Goal: Information Seeking & Learning: Learn about a topic

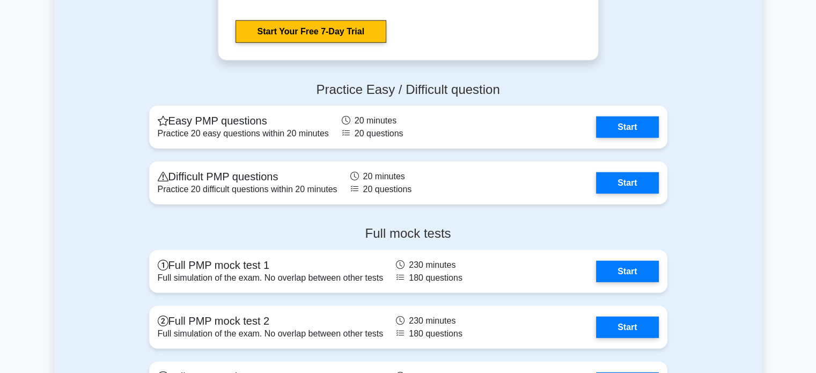
scroll to position [2889, 0]
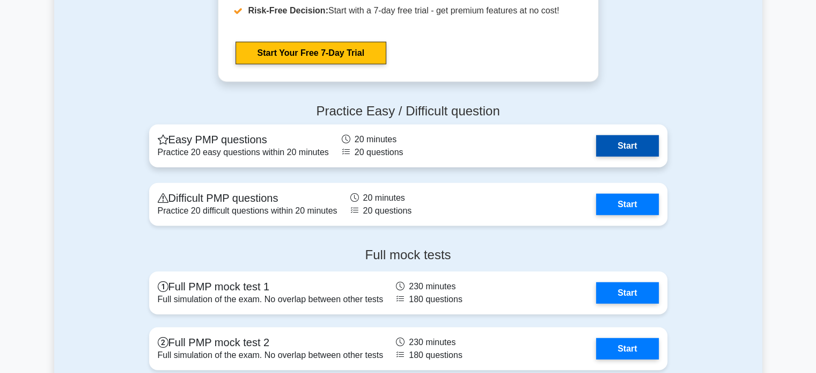
click at [620, 143] on link "Start" at bounding box center [627, 145] width 62 height 21
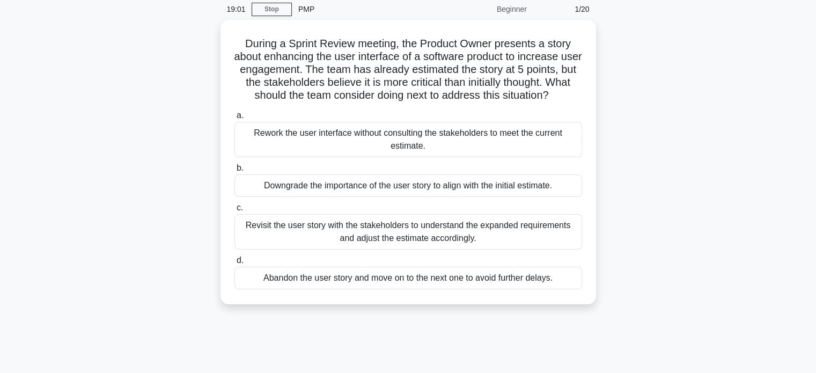
scroll to position [64, 0]
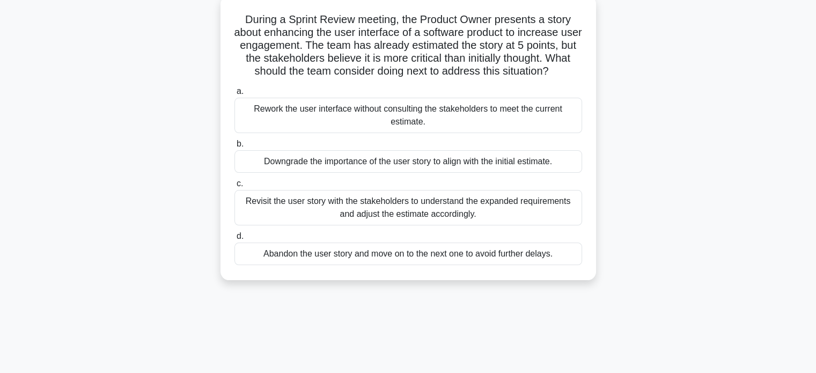
click at [455, 209] on div "Revisit the user story with the stakeholders to understand the expanded require…" at bounding box center [408, 207] width 348 height 35
click at [234, 187] on input "c. Revisit the user story with the stakeholders to understand the expanded requ…" at bounding box center [234, 183] width 0 height 7
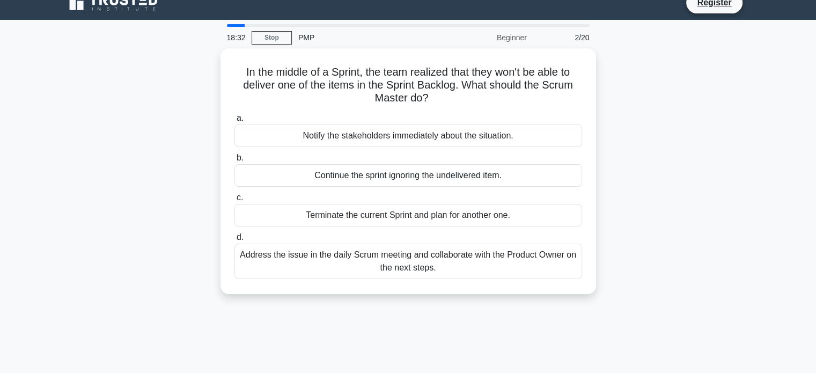
scroll to position [21, 0]
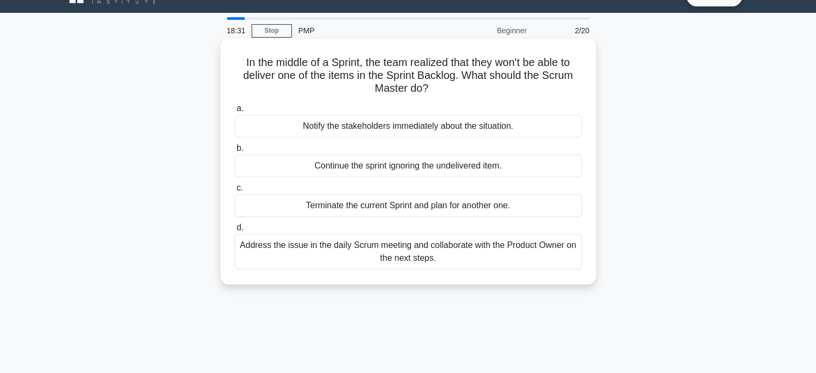
click at [428, 251] on div "Address the issue in the daily Scrum meeting and collaborate with the Product O…" at bounding box center [408, 251] width 348 height 35
click at [234, 231] on input "d. Address the issue in the daily Scrum meeting and collaborate with the Produc…" at bounding box center [234, 227] width 0 height 7
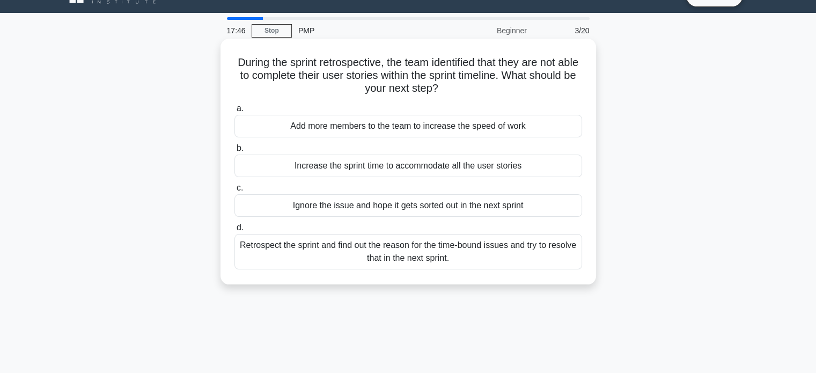
click at [488, 255] on div "Retrospect the sprint and find out the reason for the time-bound issues and try…" at bounding box center [408, 251] width 348 height 35
click at [234, 231] on input "d. Retrospect the sprint and find out the reason for the time-bound issues and …" at bounding box center [234, 227] width 0 height 7
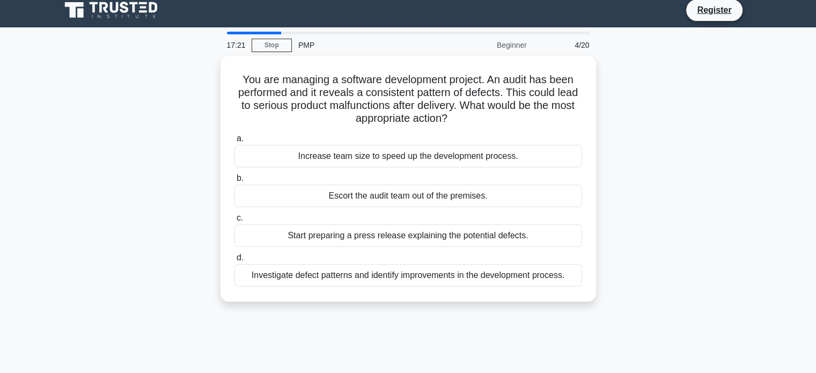
scroll to position [0, 0]
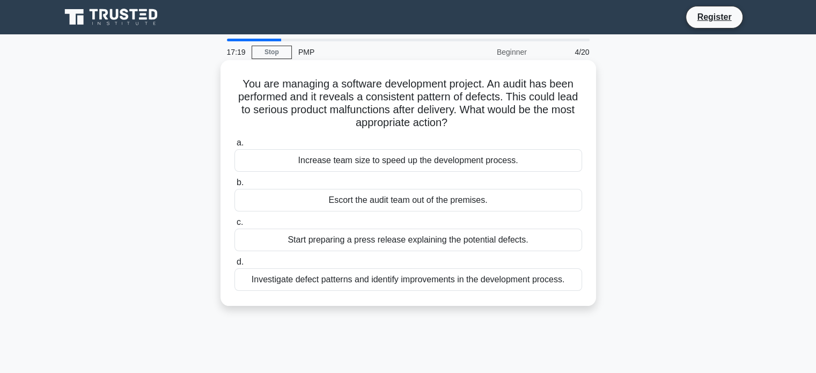
click at [459, 278] on div "Investigate defect patterns and identify improvements in the development proces…" at bounding box center [408, 279] width 348 height 23
click at [234, 266] on input "d. Investigate defect patterns and identify improvements in the development pro…" at bounding box center [234, 262] width 0 height 7
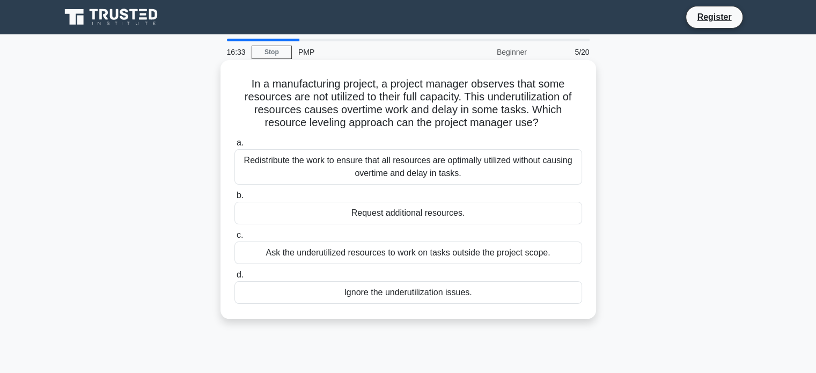
click at [429, 168] on div "Redistribute the work to ensure that all resources are optimally utilized witho…" at bounding box center [408, 166] width 348 height 35
click at [234, 146] on input "a. Redistribute the work to ensure that all resources are optimally utilized wi…" at bounding box center [234, 143] width 0 height 7
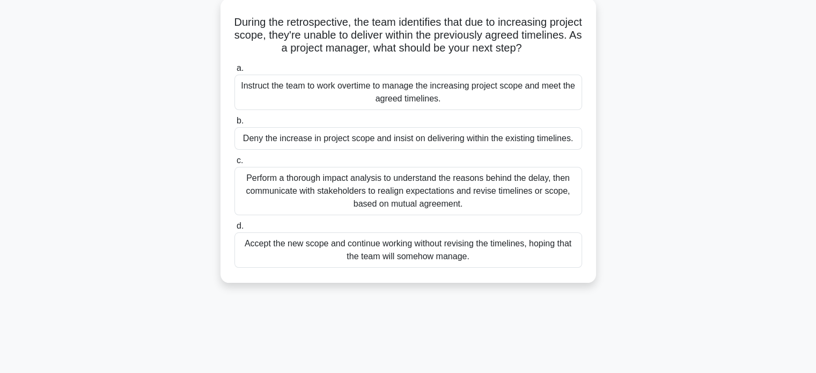
scroll to position [86, 0]
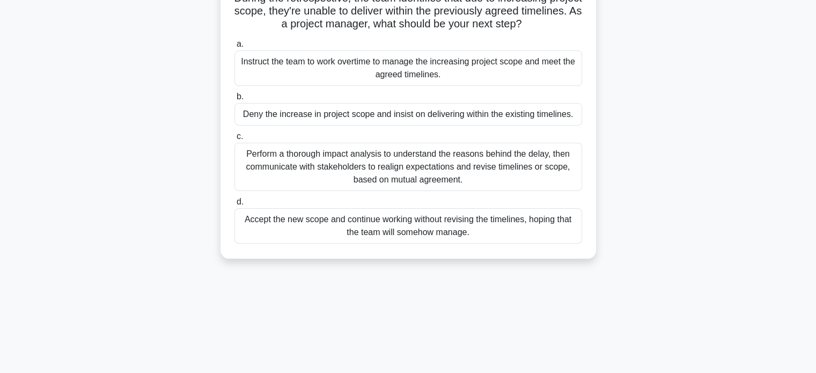
click at [436, 156] on div "Perform a thorough impact analysis to understand the reasons behind the delay, …" at bounding box center [408, 167] width 348 height 48
click at [234, 140] on input "c. Perform a thorough impact analysis to understand the reasons behind the dela…" at bounding box center [234, 136] width 0 height 7
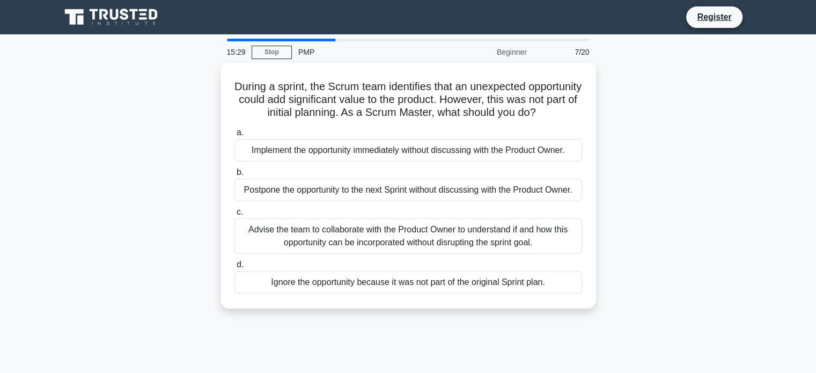
scroll to position [21, 0]
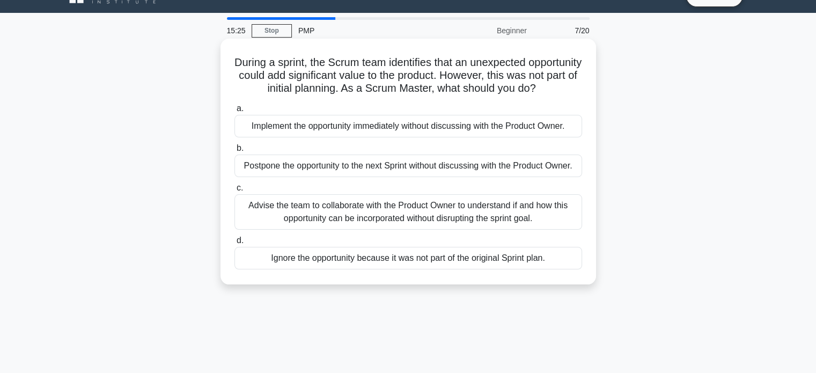
click at [434, 230] on div "Advise the team to collaborate with the Product Owner to understand if and how …" at bounding box center [408, 211] width 348 height 35
click at [234, 192] on input "c. Advise the team to collaborate with the Product Owner to understand if and h…" at bounding box center [234, 188] width 0 height 7
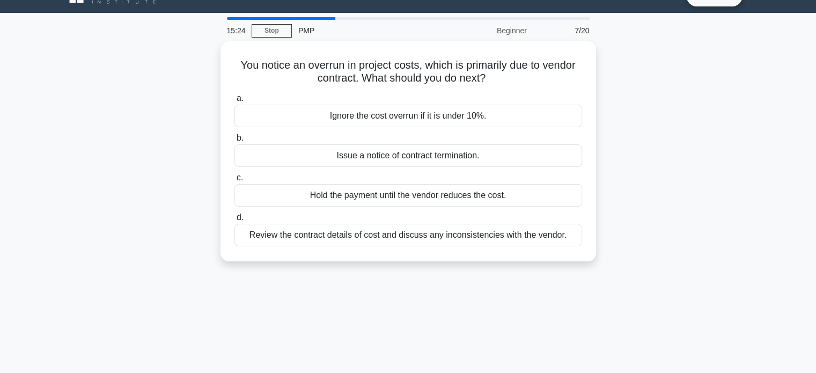
scroll to position [0, 0]
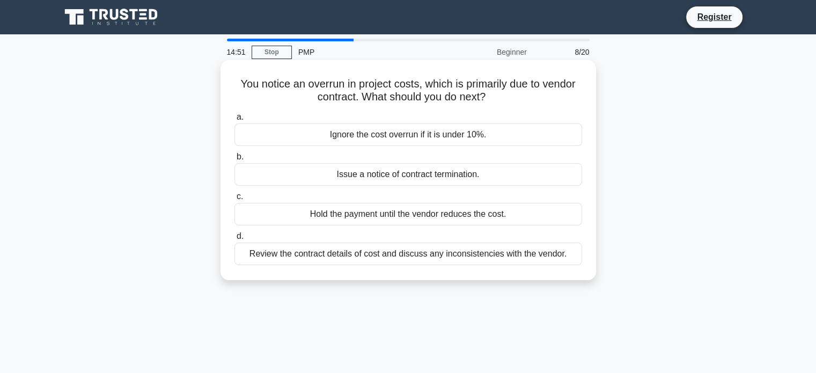
click at [397, 252] on div "Review the contract details of cost and discuss any inconsistencies with the ve…" at bounding box center [408, 254] width 348 height 23
click at [234, 240] on input "d. Review the contract details of cost and discuss any inconsistencies with the…" at bounding box center [234, 236] width 0 height 7
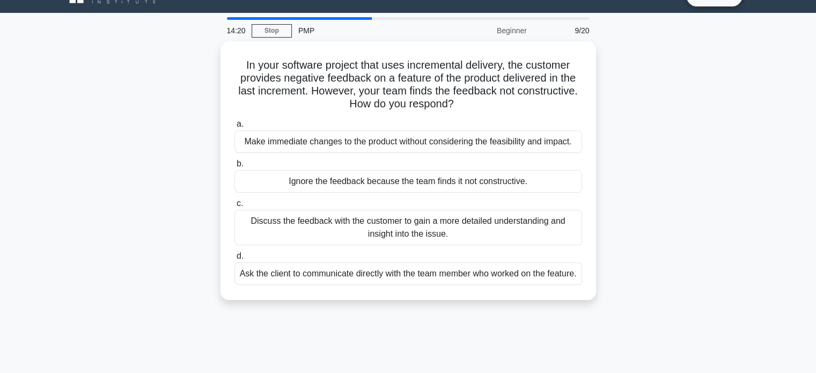
scroll to position [43, 0]
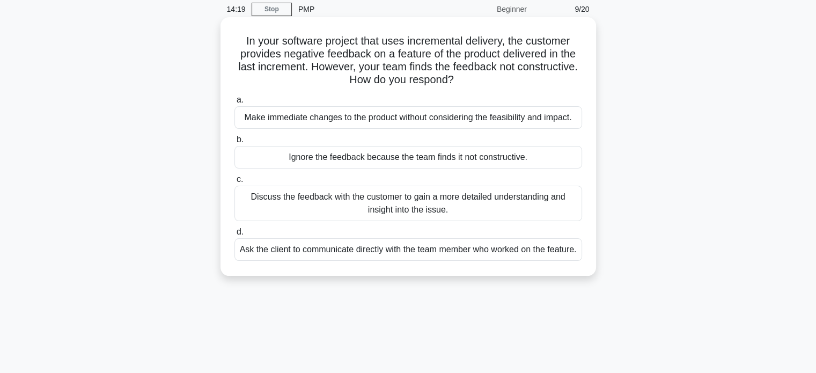
click at [467, 206] on div "Discuss the feedback with the customer to gain a more detailed understanding an…" at bounding box center [408, 203] width 348 height 35
click at [234, 183] on input "c. Discuss the feedback with the customer to gain a more detailed understanding…" at bounding box center [234, 179] width 0 height 7
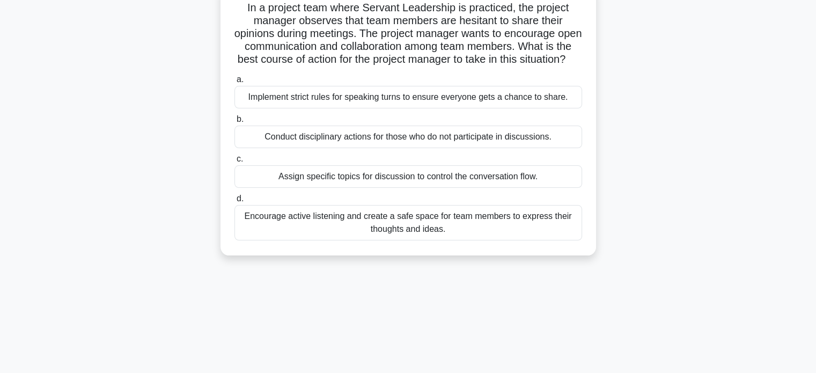
scroll to position [86, 0]
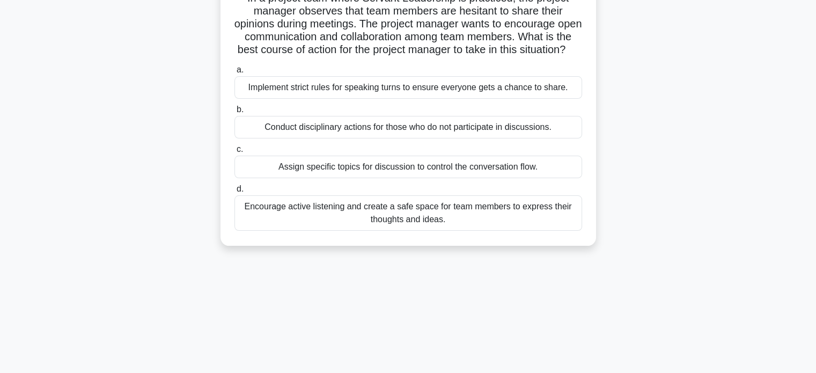
click at [462, 229] on div "Encourage active listening and create a safe space for team members to express …" at bounding box center [408, 212] width 348 height 35
click at [234, 193] on input "d. Encourage active listening and create a safe space for team members to expre…" at bounding box center [234, 189] width 0 height 7
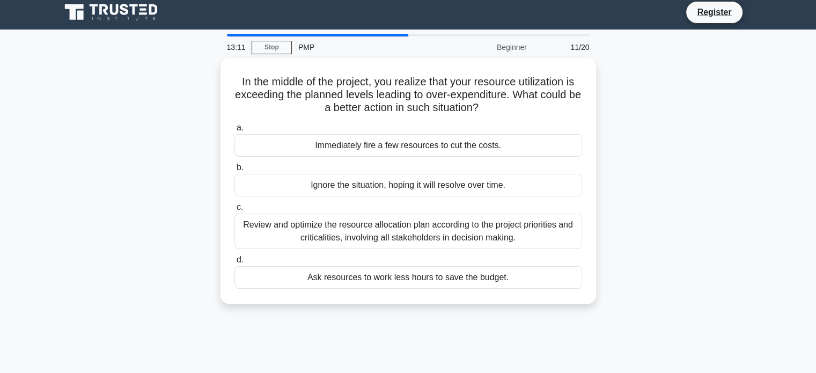
scroll to position [6, 0]
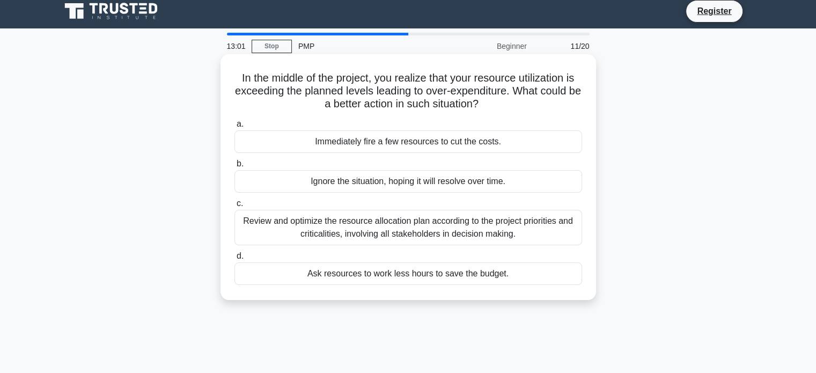
click at [342, 235] on div "Review and optimize the resource allocation plan according to the project prior…" at bounding box center [408, 227] width 348 height 35
click at [234, 207] on input "c. Review and optimize the resource allocation plan according to the project pr…" at bounding box center [234, 203] width 0 height 7
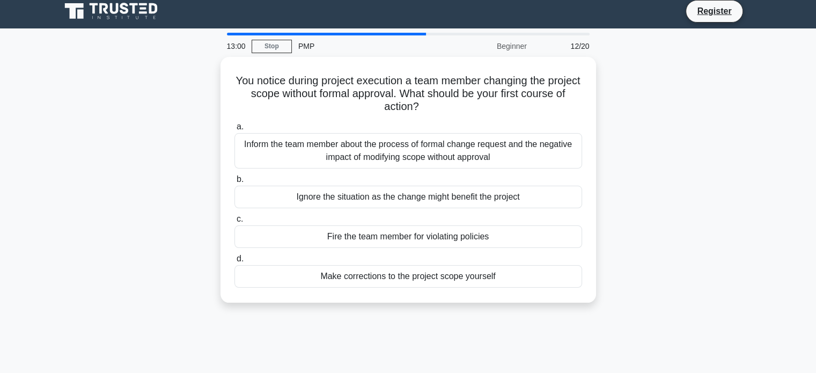
scroll to position [0, 0]
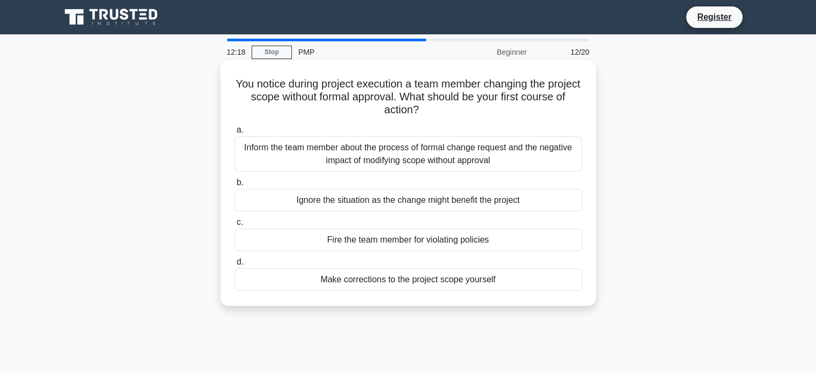
click at [430, 158] on div "Inform the team member about the process of formal change request and the negat…" at bounding box center [408, 153] width 348 height 35
click at [234, 134] on input "a. Inform the team member about the process of formal change request and the ne…" at bounding box center [234, 130] width 0 height 7
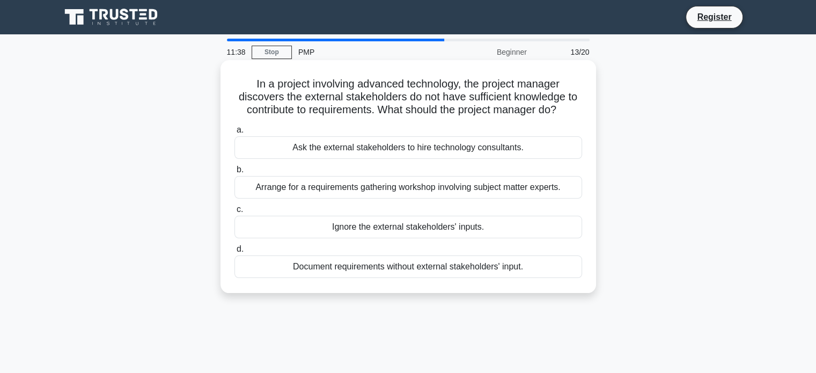
click at [380, 188] on div "Arrange for a requirements gathering workshop involving subject matter experts." at bounding box center [408, 187] width 348 height 23
click at [234, 173] on input "b. Arrange for a requirements gathering workshop involving subject matter exper…" at bounding box center [234, 169] width 0 height 7
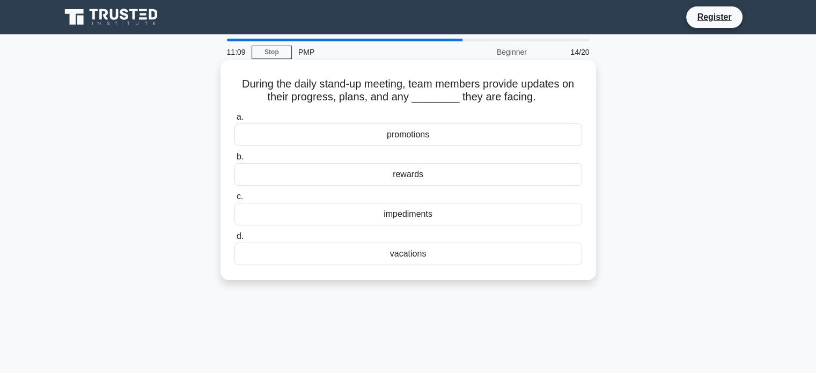
click at [398, 214] on div "impediments" at bounding box center [408, 214] width 348 height 23
click at [234, 200] on input "c. impediments" at bounding box center [234, 196] width 0 height 7
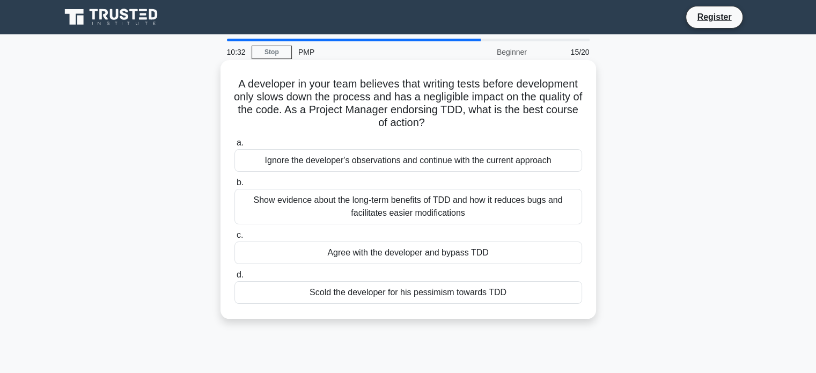
click at [375, 208] on div "Show evidence about the long-term benefits of TDD and how it reduces bugs and f…" at bounding box center [408, 206] width 348 height 35
click at [234, 186] on input "b. Show evidence about the long-term benefits of TDD and how it reduces bugs an…" at bounding box center [234, 182] width 0 height 7
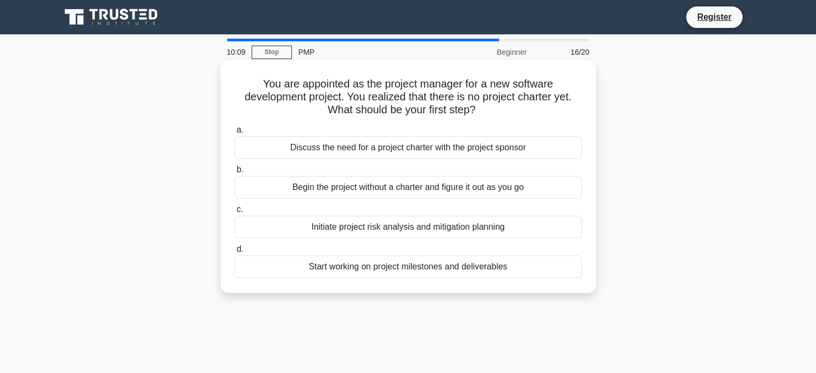
click at [378, 156] on div "Discuss the need for a project charter with the project sponsor" at bounding box center [408, 147] width 348 height 23
click at [234, 134] on input "a. Discuss the need for a project charter with the project sponsor" at bounding box center [234, 130] width 0 height 7
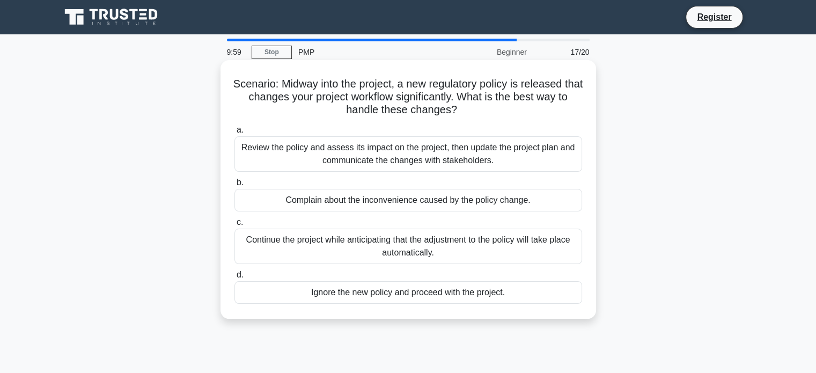
click at [356, 170] on div "Review the policy and assess its impact on the project, then update the project…" at bounding box center [408, 153] width 348 height 35
click at [234, 134] on input "a. Review the policy and assess its impact on the project, then update the proj…" at bounding box center [234, 130] width 0 height 7
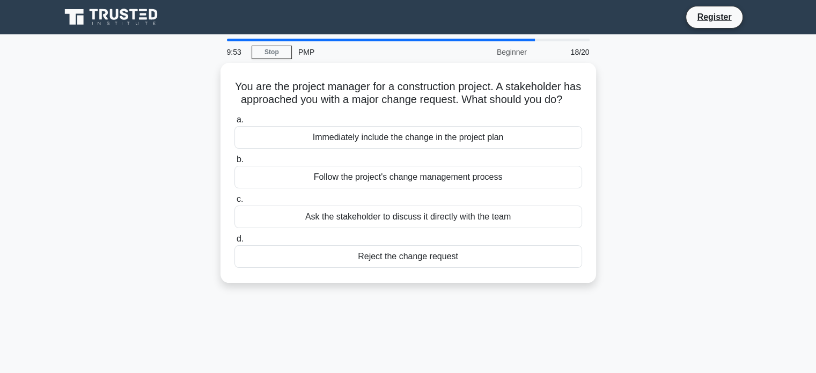
click at [693, 130] on div "You are the project manager for a construction project. A stakeholder has appro…" at bounding box center [408, 179] width 708 height 233
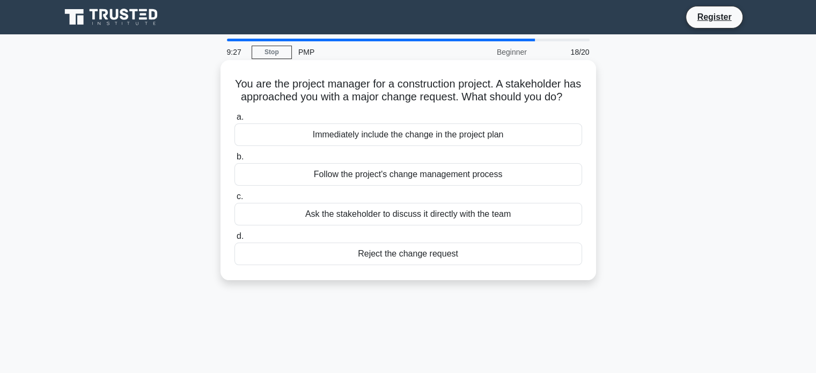
click at [421, 186] on div "Follow the project's change management process" at bounding box center [408, 174] width 348 height 23
click at [234, 160] on input "b. Follow the project's change management process" at bounding box center [234, 156] width 0 height 7
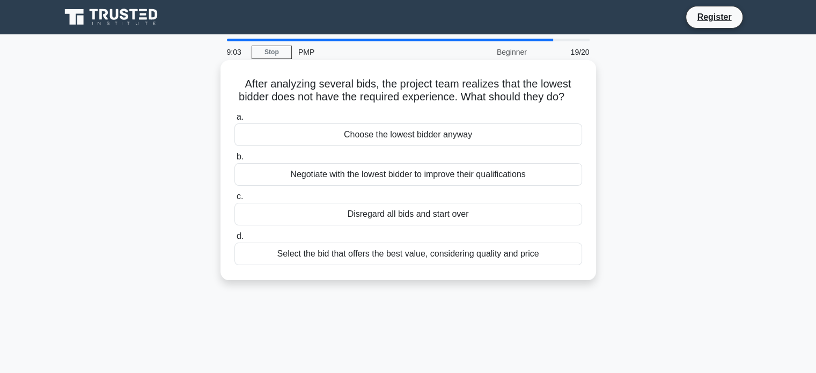
click at [403, 265] on div "Select the bid that offers the best value, considering quality and price" at bounding box center [408, 254] width 348 height 23
click at [234, 240] on input "d. Select the bid that offers the best value, considering quality and price" at bounding box center [234, 236] width 0 height 7
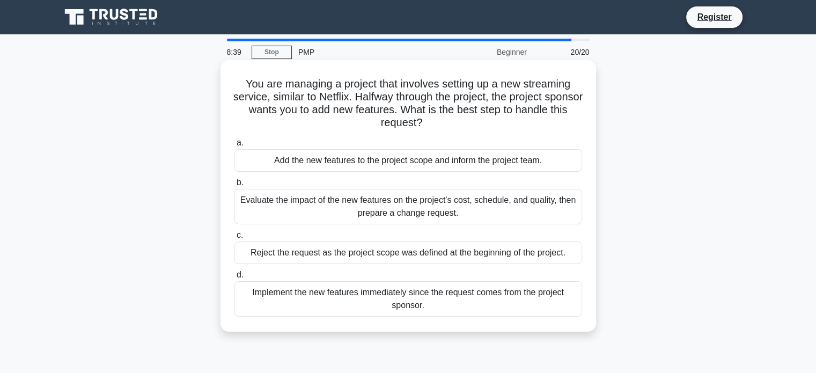
click at [413, 199] on div "Evaluate the impact of the new features on the project's cost, schedule, and qu…" at bounding box center [408, 206] width 348 height 35
click at [234, 186] on input "b. Evaluate the impact of the new features on the project's cost, schedule, and…" at bounding box center [234, 182] width 0 height 7
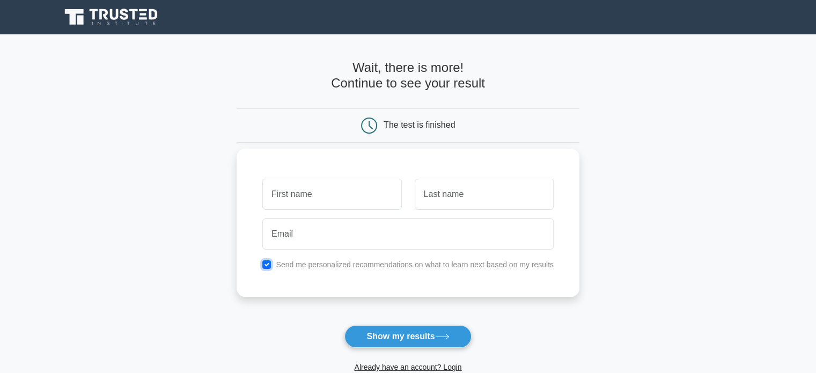
click at [263, 262] on input "checkbox" at bounding box center [266, 264] width 9 height 9
checkbox input "false"
click at [311, 195] on input "text" at bounding box center [331, 194] width 139 height 31
type input "Ejaz"
click at [430, 201] on input "text" at bounding box center [484, 194] width 139 height 31
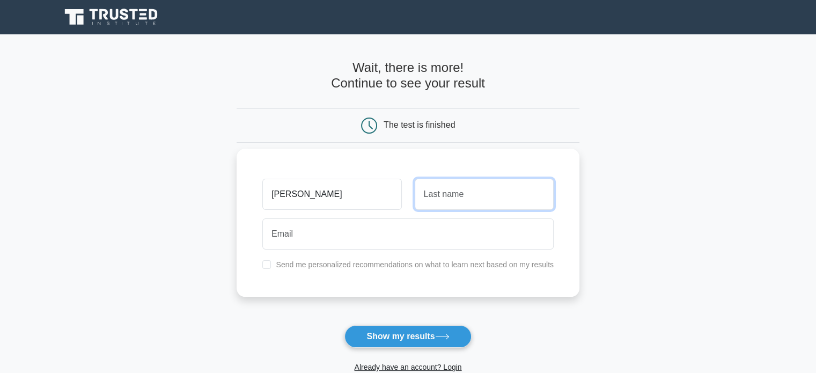
type input "Ansari"
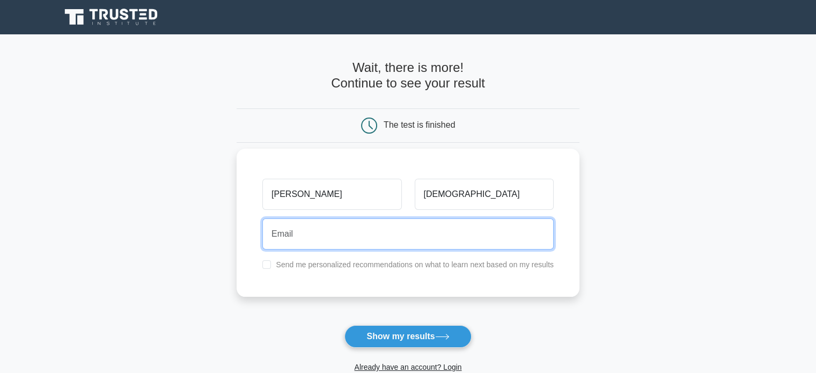
click at [354, 239] on input "email" at bounding box center [407, 233] width 291 height 31
type input "ejazansari0224@gmail.com"
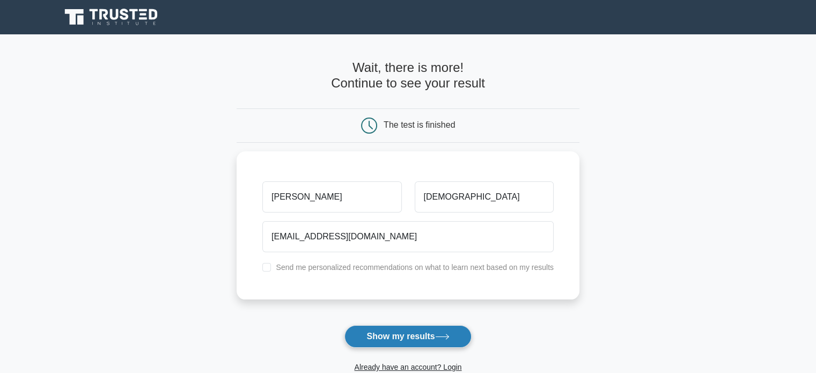
click at [401, 337] on button "Show my results" at bounding box center [407, 336] width 127 height 23
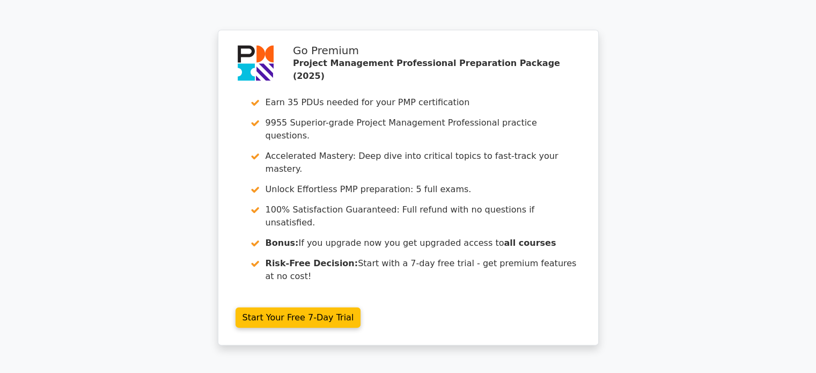
scroll to position [2264, 0]
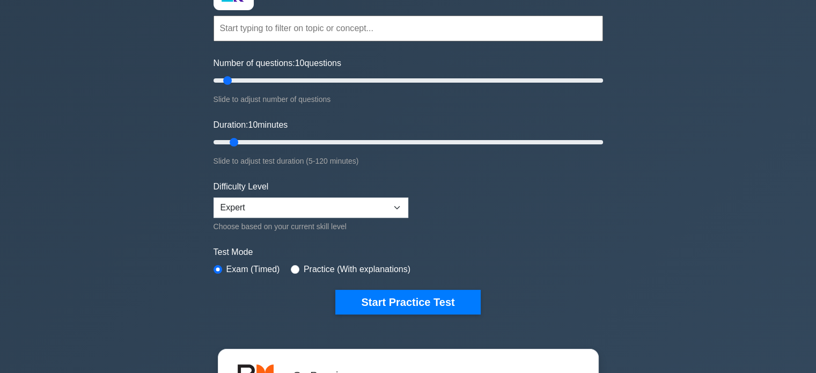
scroll to position [126, 0]
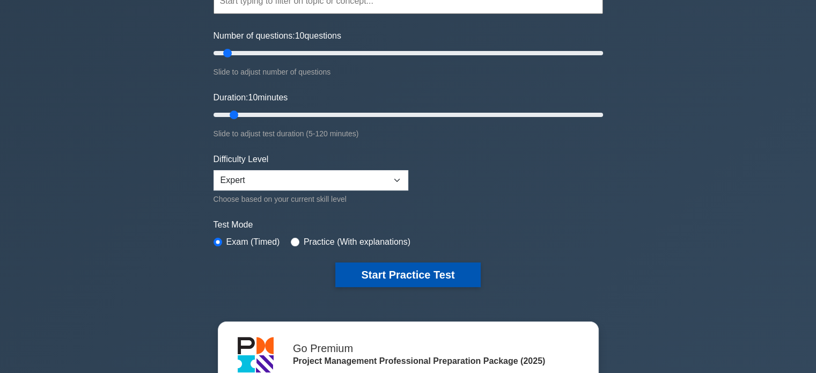
click at [426, 273] on button "Start Practice Test" at bounding box center [407, 274] width 145 height 25
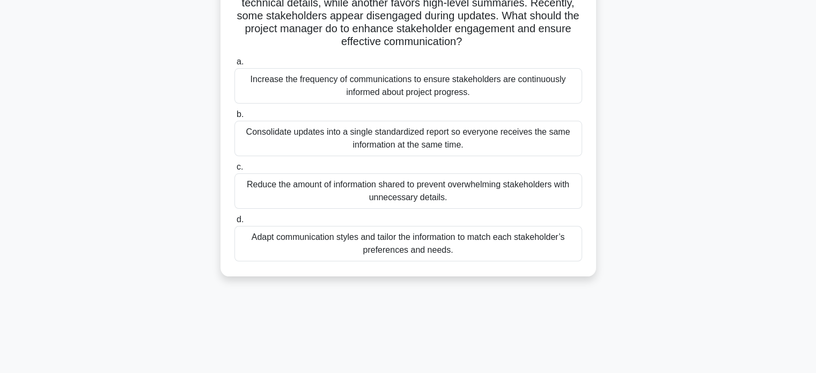
scroll to position [115, 0]
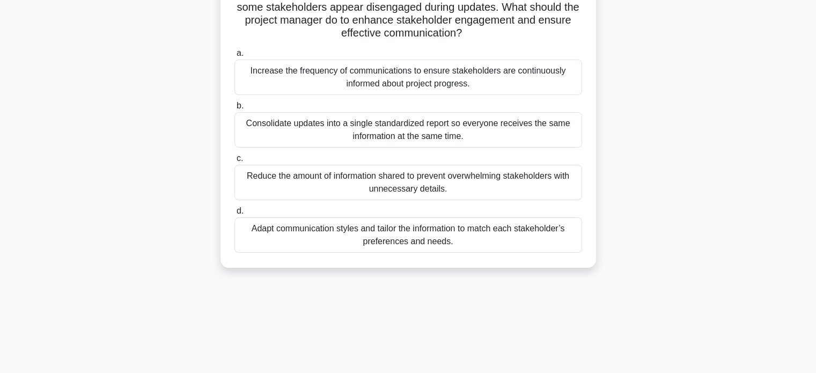
click at [437, 242] on div "Adapt communication styles and tailor the information to match each stakeholder…" at bounding box center [408, 234] width 348 height 35
click at [234, 215] on input "d. Adapt communication styles and tailor the information to match each stakehol…" at bounding box center [234, 211] width 0 height 7
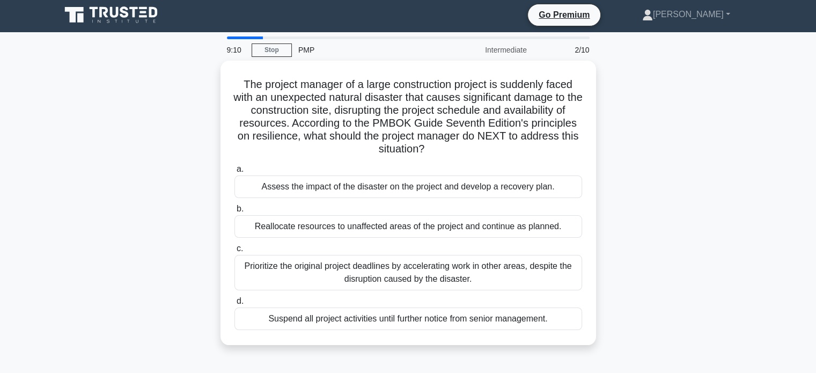
scroll to position [0, 0]
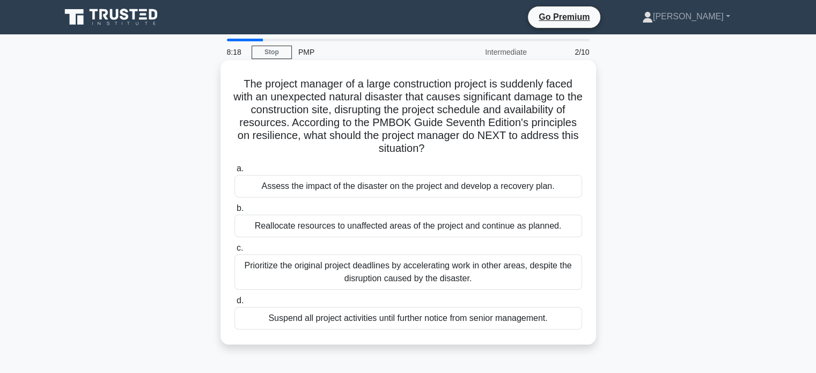
click at [381, 187] on div "Assess the impact of the disaster on the project and develop a recovery plan." at bounding box center [408, 186] width 348 height 23
click at [234, 172] on input "a. Assess the impact of the disaster on the project and develop a recovery plan." at bounding box center [234, 168] width 0 height 7
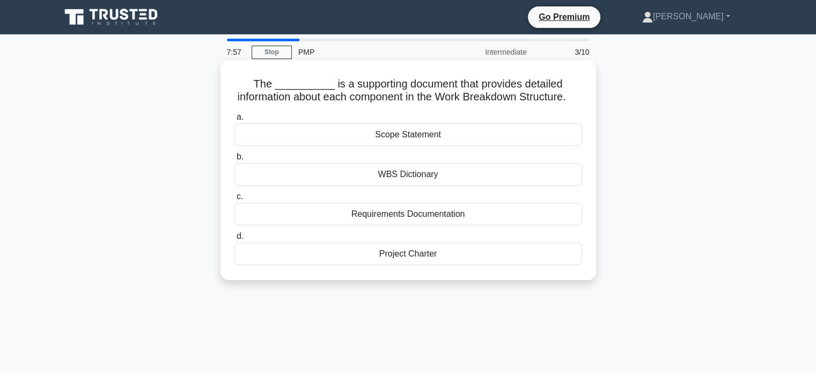
click at [404, 265] on div "Project Charter" at bounding box center [408, 254] width 348 height 23
click at [234, 240] on input "d. Project Charter" at bounding box center [234, 236] width 0 height 7
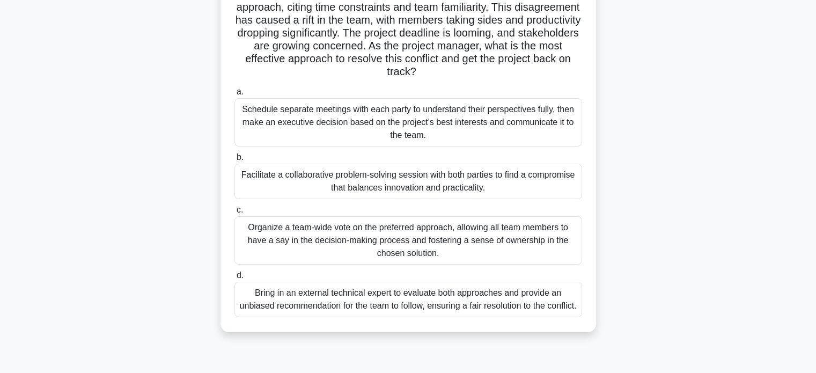
scroll to position [145, 0]
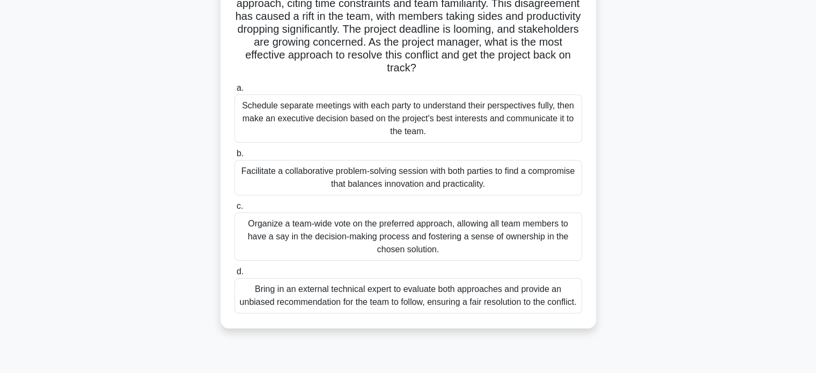
click at [372, 173] on div "Facilitate a collaborative problem-solving session with both parties to find a …" at bounding box center [408, 177] width 348 height 35
click at [234, 157] on input "b. Facilitate a collaborative problem-solving session with both parties to find…" at bounding box center [234, 153] width 0 height 7
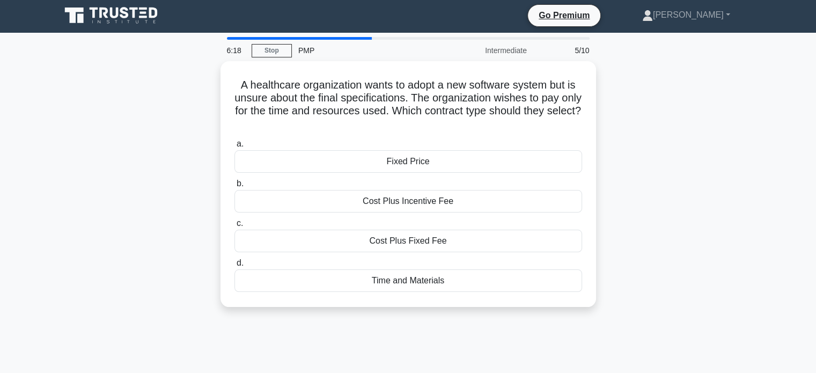
scroll to position [0, 0]
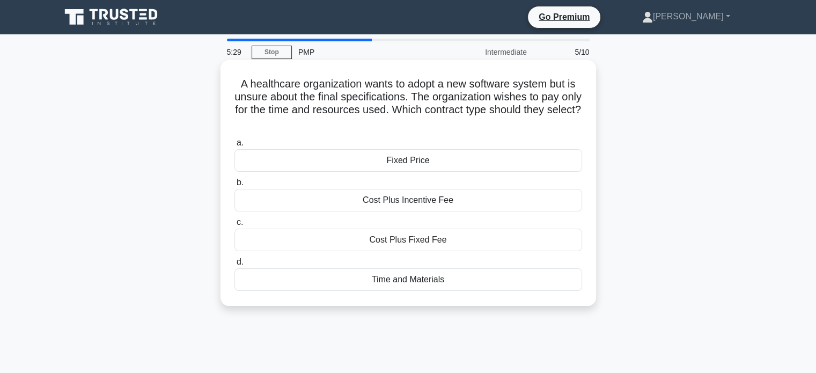
click at [404, 281] on div "Time and Materials" at bounding box center [408, 279] width 348 height 23
click at [234, 266] on input "d. Time and Materials" at bounding box center [234, 262] width 0 height 7
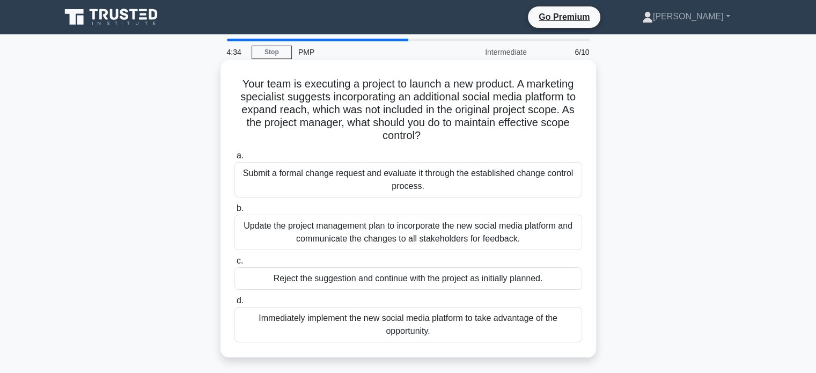
click at [361, 237] on div "Update the project management plan to incorporate the new social media platform…" at bounding box center [408, 232] width 348 height 35
click at [234, 212] on input "b. Update the project management plan to incorporate the new social media platf…" at bounding box center [234, 208] width 0 height 7
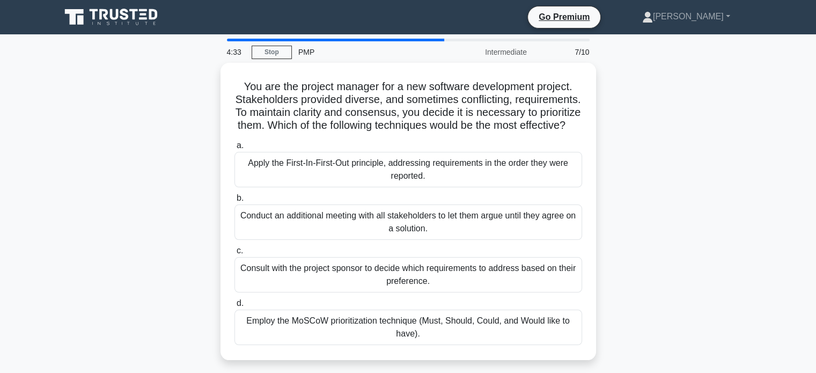
click at [134, 225] on div "You are the project manager for a new software development project. Stakeholder…" at bounding box center [408, 218] width 708 height 310
click at [128, 144] on div "You are the project manager for a new software development project. Stakeholder…" at bounding box center [408, 218] width 708 height 310
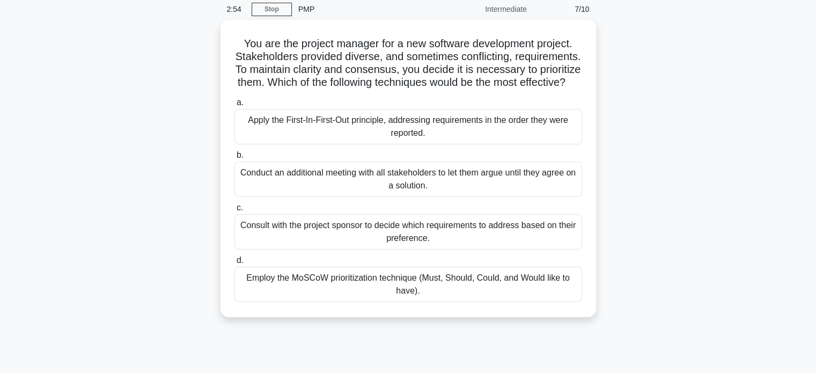
scroll to position [64, 0]
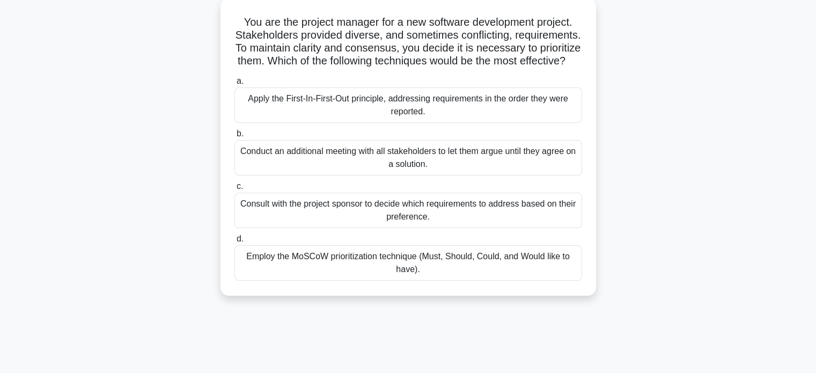
click at [155, 211] on div "You are the project manager for a new software development project. Stakeholder…" at bounding box center [408, 153] width 708 height 310
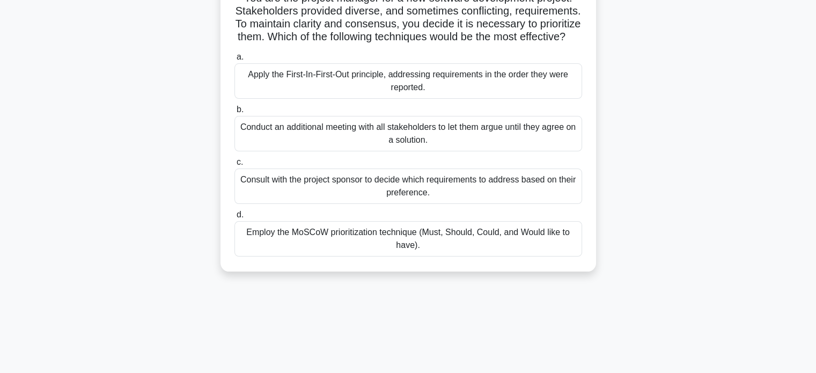
click at [414, 255] on div "Employ the MoSCoW prioritization technique (Must, Should, Could, and Would like…" at bounding box center [408, 238] width 348 height 35
click at [234, 218] on input "d. Employ the MoSCoW prioritization technique (Must, Should, Could, and Would l…" at bounding box center [234, 214] width 0 height 7
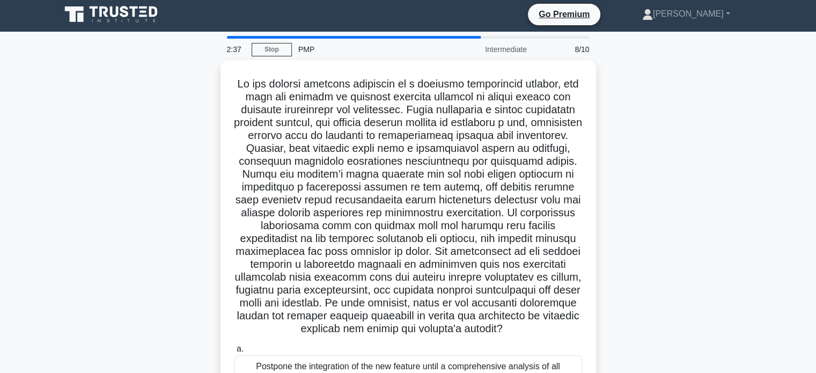
scroll to position [0, 0]
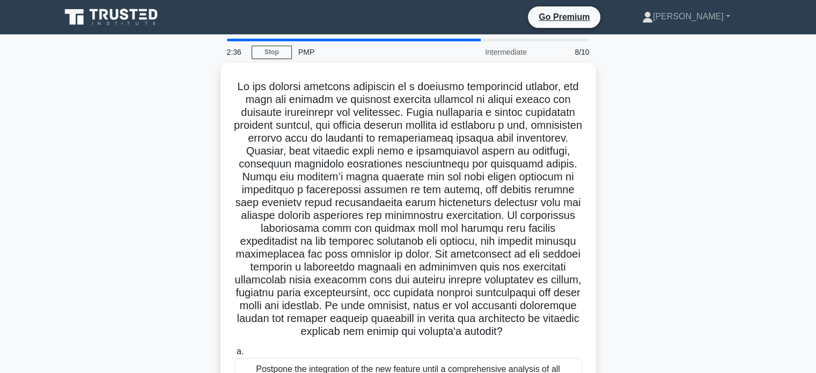
click at [687, 156] on div ".spinner_0XTQ{transform-origin:center;animation:spinner_y6GP .75s linear infini…" at bounding box center [408, 321] width 708 height 516
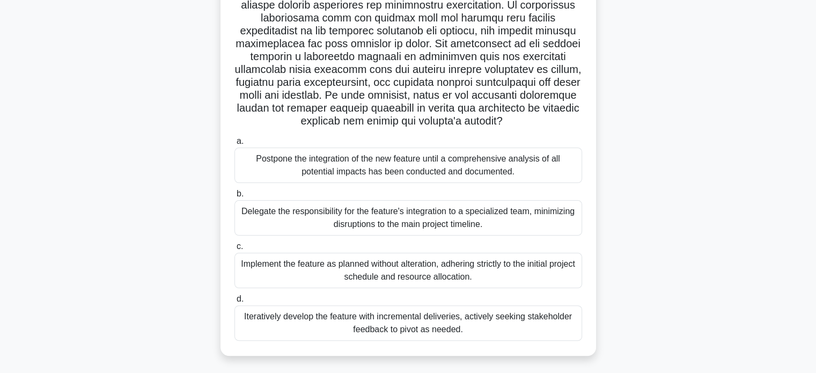
scroll to position [223, 0]
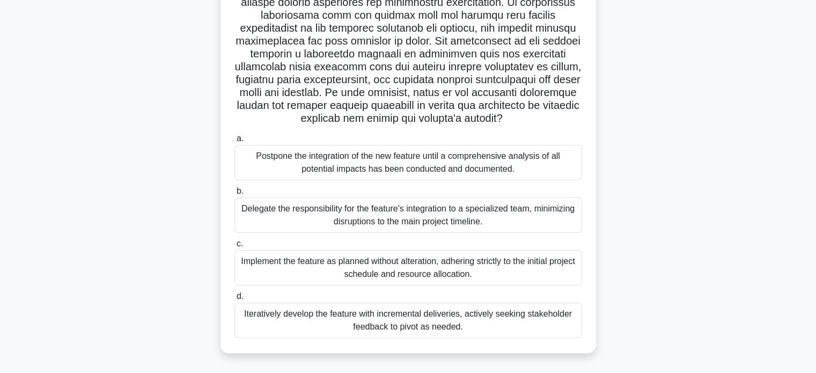
click at [373, 274] on div "Implement the feature as planned without alteration, adhering strictly to the i…" at bounding box center [408, 267] width 348 height 35
click at [234, 247] on input "c. Implement the feature as planned without alteration, adhering strictly to th…" at bounding box center [234, 243] width 0 height 7
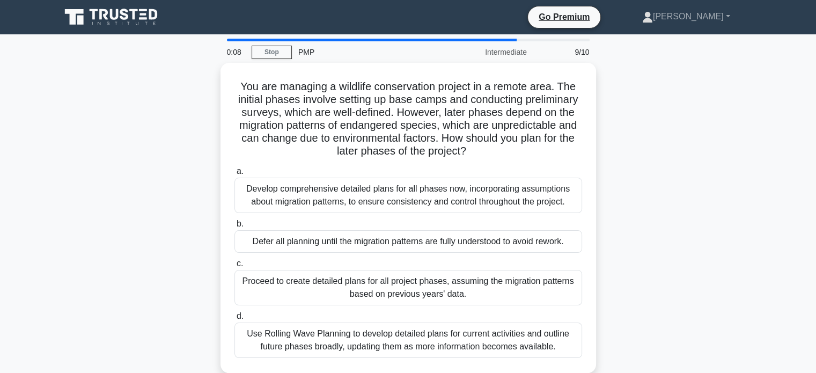
scroll to position [21, 0]
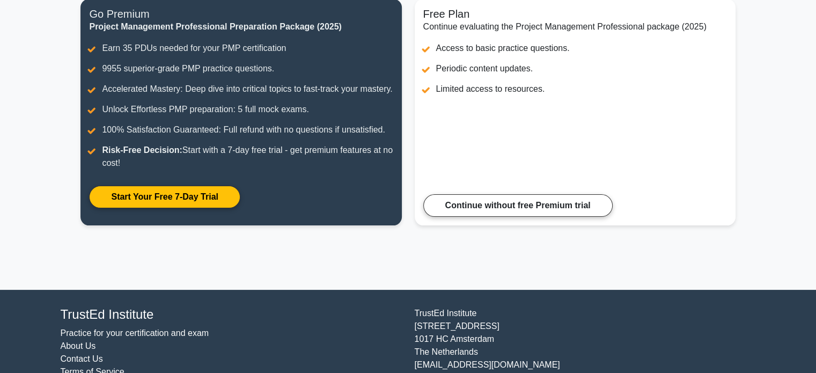
scroll to position [150, 0]
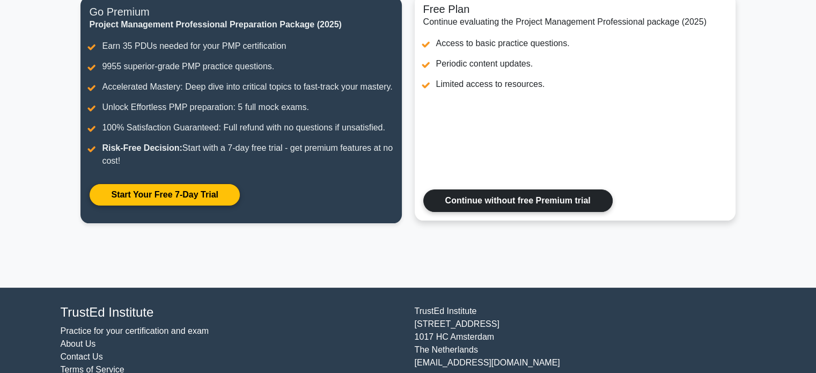
click at [524, 212] on link "Continue without free Premium trial" at bounding box center [517, 200] width 189 height 23
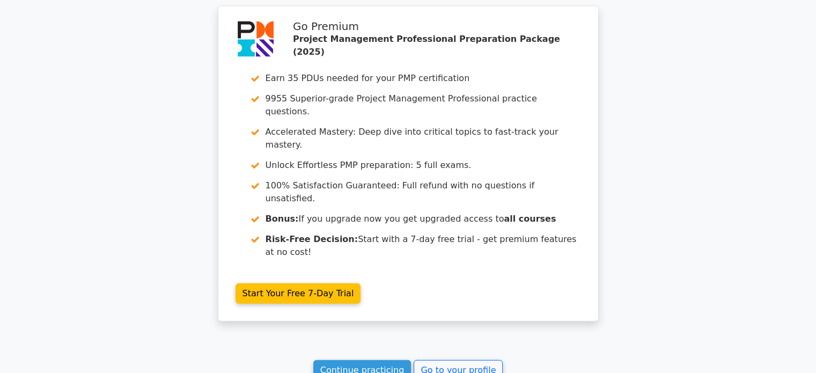
scroll to position [2308, 0]
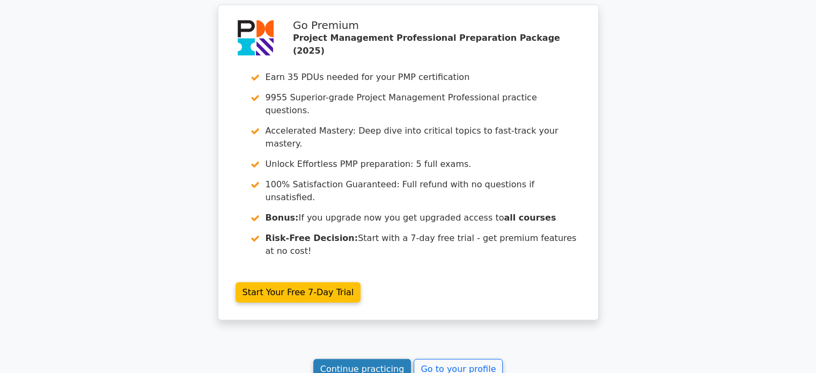
click at [385, 359] on link "Continue practicing" at bounding box center [362, 369] width 98 height 20
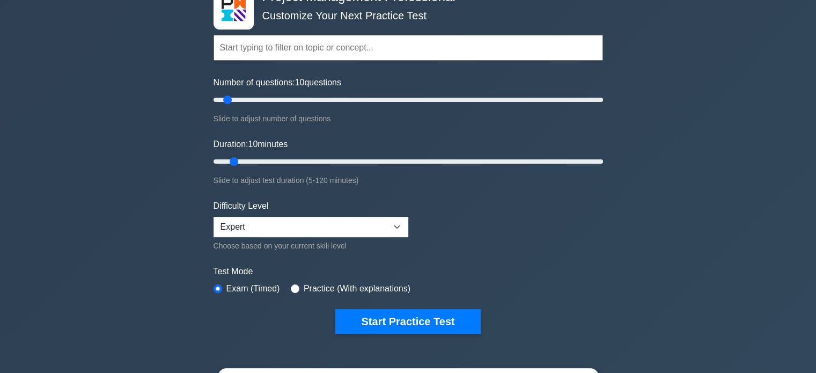
scroll to position [86, 0]
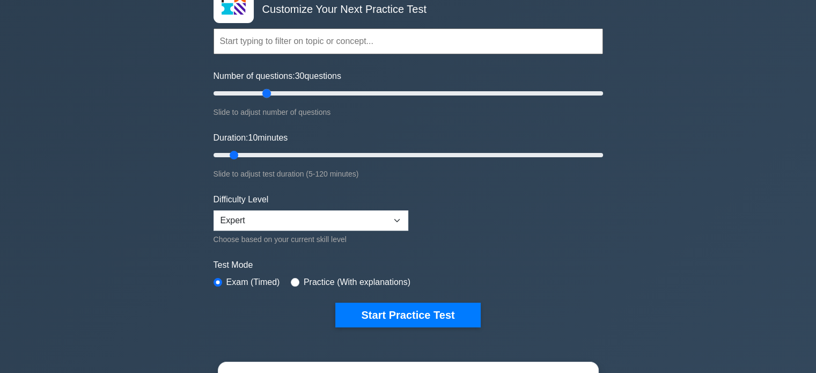
drag, startPoint x: 228, startPoint y: 90, endPoint x: 265, endPoint y: 92, distance: 37.6
type input "30"
click at [265, 92] on input "Number of questions: 30 questions" at bounding box center [409, 93] width 390 height 13
drag, startPoint x: 232, startPoint y: 150, endPoint x: 293, endPoint y: 162, distance: 62.3
type input "30"
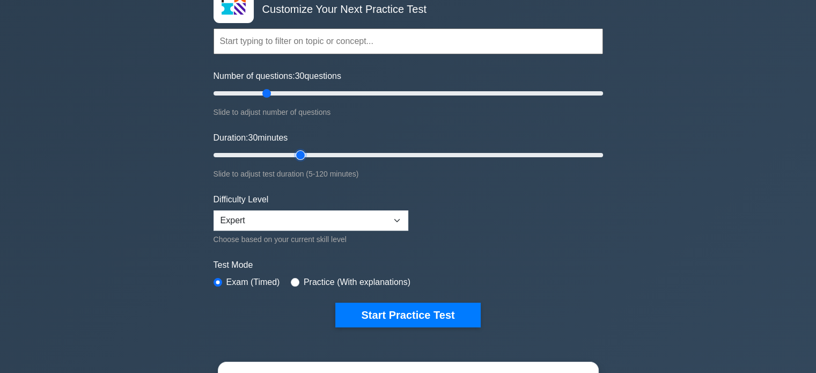
click at [293, 162] on input "Duration: 30 minutes" at bounding box center [409, 155] width 390 height 13
click at [137, 182] on div "Project Management Professional Customize Your Next Practice Test Topics Scope …" at bounding box center [408, 294] width 816 height 692
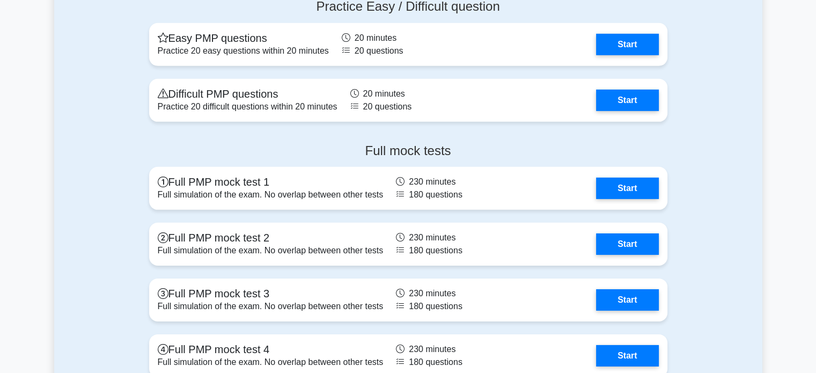
scroll to position [3348, 0]
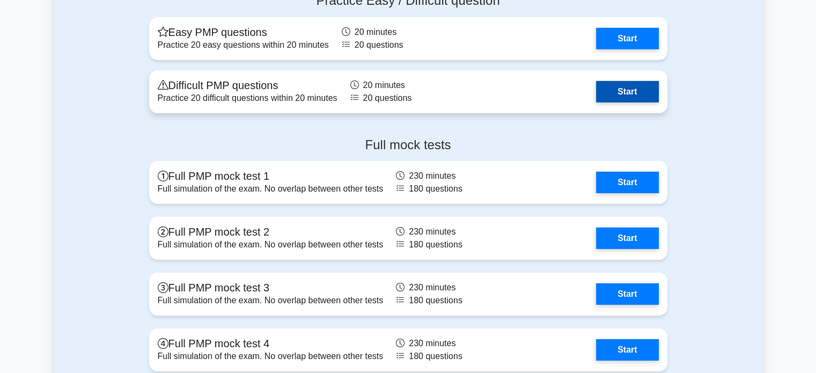
click at [627, 93] on link "Start" at bounding box center [627, 91] width 62 height 21
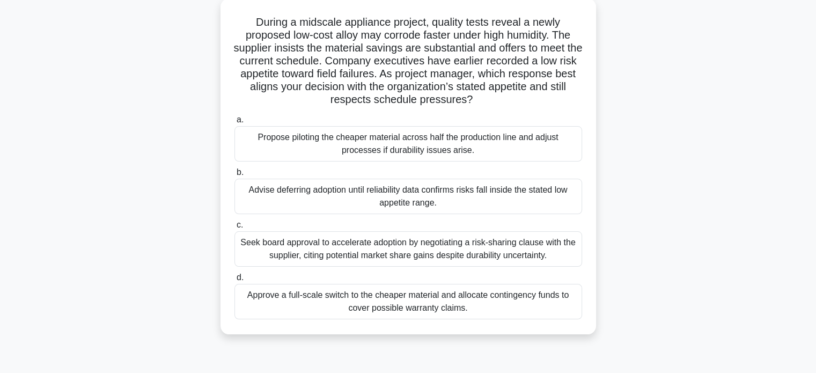
scroll to position [86, 0]
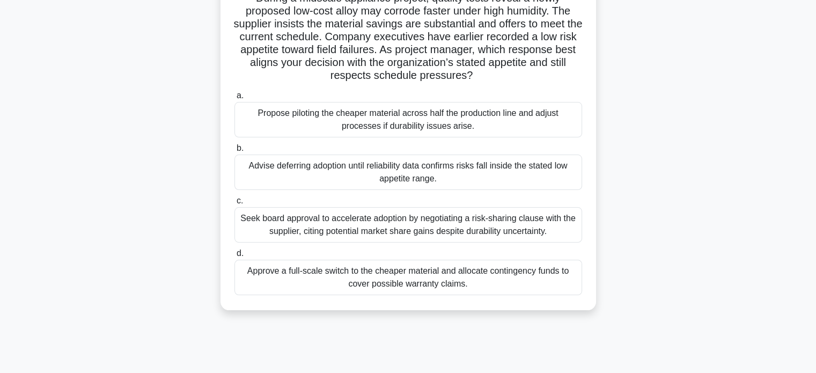
click at [402, 228] on div "Seek board approval to accelerate adoption by negotiating a risk-sharing clause…" at bounding box center [408, 224] width 348 height 35
click at [234, 204] on input "c. Seek board approval to accelerate adoption by negotiating a risk-sharing cla…" at bounding box center [234, 200] width 0 height 7
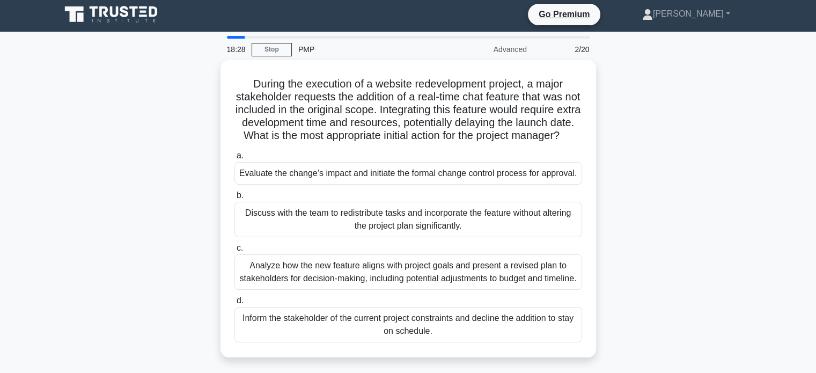
scroll to position [0, 0]
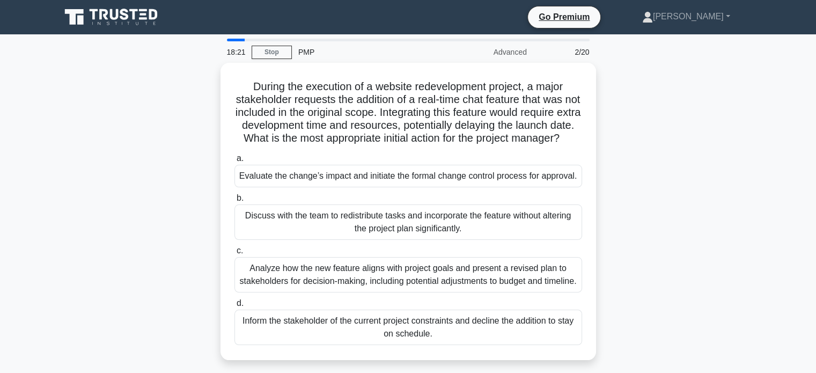
click at [670, 118] on div "During the execution of a website redevelopment project, a major stakeholder re…" at bounding box center [408, 218] width 708 height 310
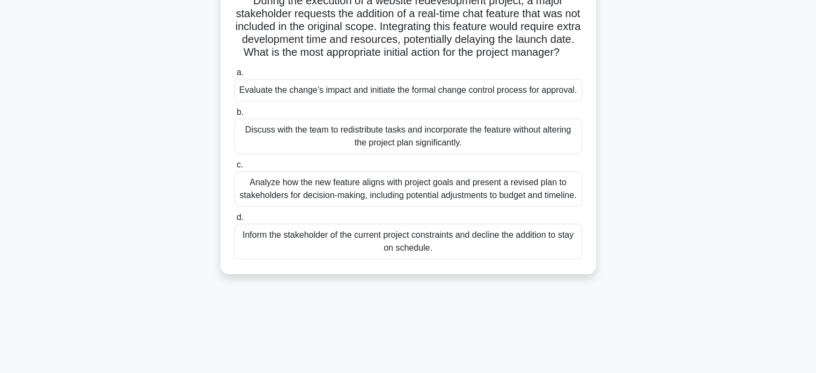
scroll to position [107, 0]
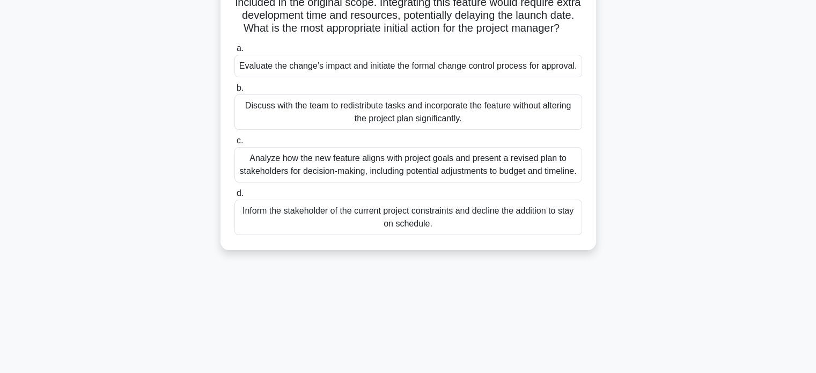
click at [406, 182] on div "Analyze how the new feature aligns with project goals and present a revised pla…" at bounding box center [408, 164] width 348 height 35
click at [234, 144] on input "c. Analyze how the new feature aligns with project goals and present a revised …" at bounding box center [234, 140] width 0 height 7
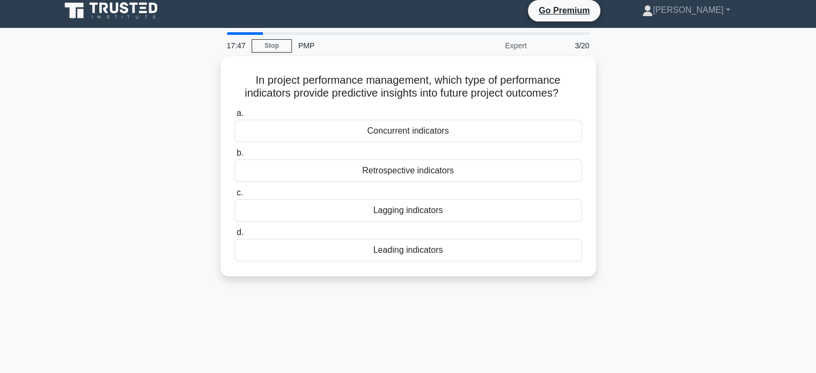
scroll to position [0, 0]
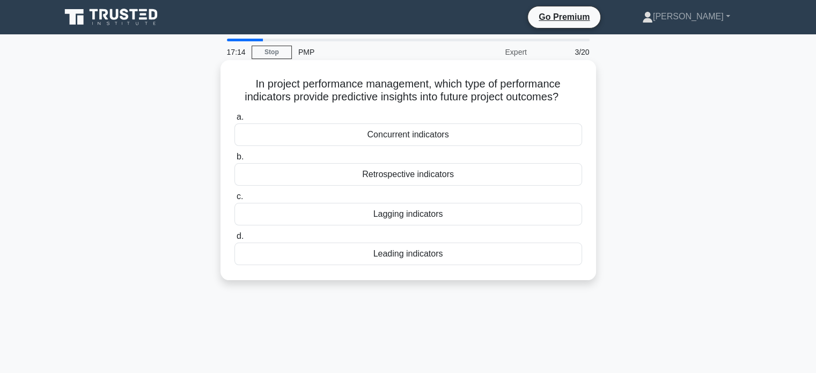
click at [397, 172] on div "Retrospective indicators" at bounding box center [408, 174] width 348 height 23
click at [234, 160] on input "b. Retrospective indicators" at bounding box center [234, 156] width 0 height 7
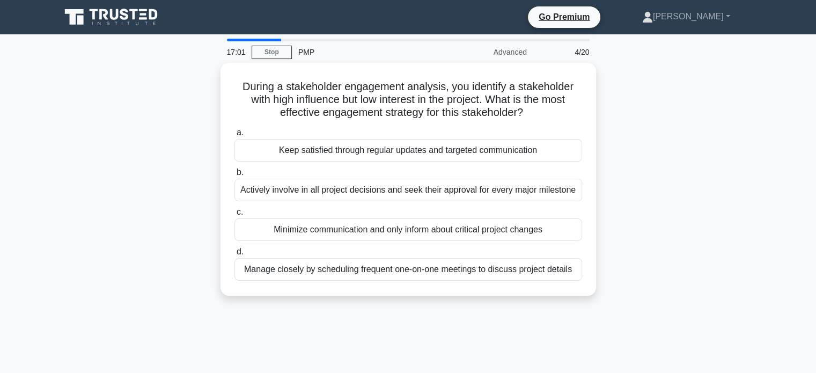
scroll to position [21, 0]
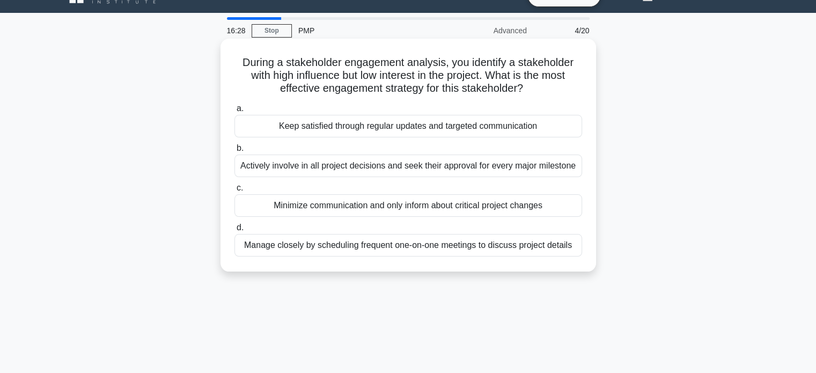
click at [376, 127] on div "Keep satisfied through regular updates and targeted communication" at bounding box center [408, 126] width 348 height 23
click at [234, 112] on input "a. Keep satisfied through regular updates and targeted communication" at bounding box center [234, 108] width 0 height 7
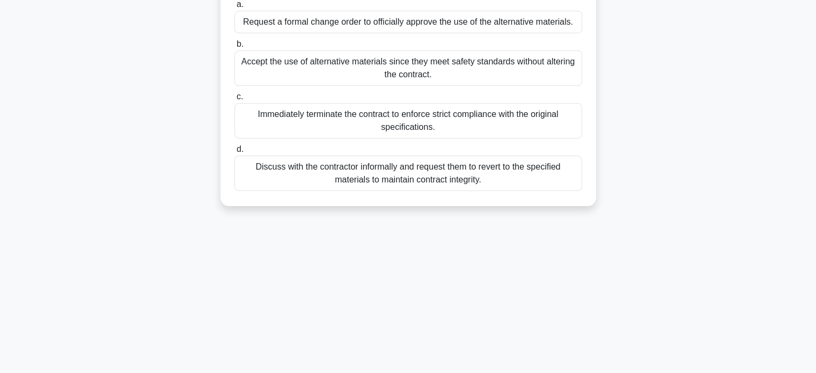
scroll to position [172, 0]
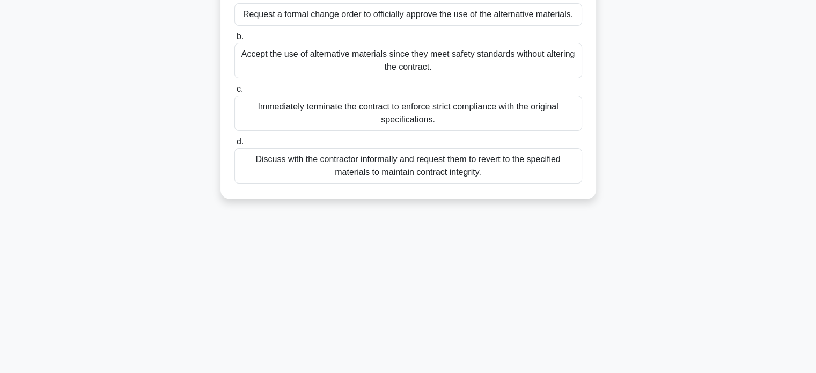
click at [402, 166] on div "Discuss with the contractor informally and request them to revert to the specif…" at bounding box center [408, 165] width 348 height 35
click at [234, 145] on input "d. Discuss with the contractor informally and request them to revert to the spe…" at bounding box center [234, 141] width 0 height 7
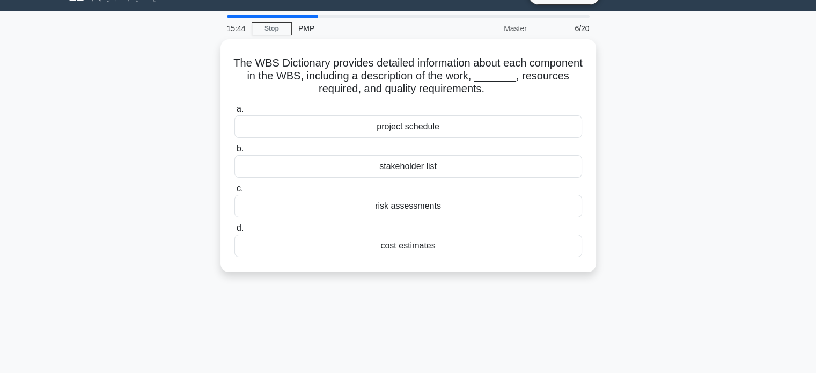
scroll to position [0, 0]
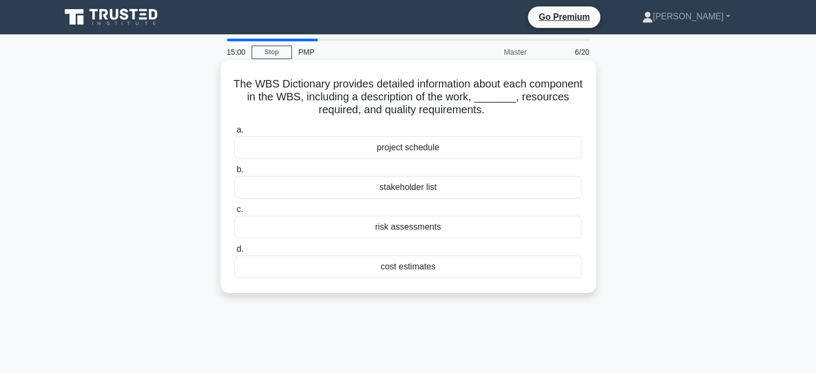
click at [410, 188] on div "stakeholder list" at bounding box center [408, 187] width 348 height 23
click at [234, 173] on input "b. stakeholder list" at bounding box center [234, 169] width 0 height 7
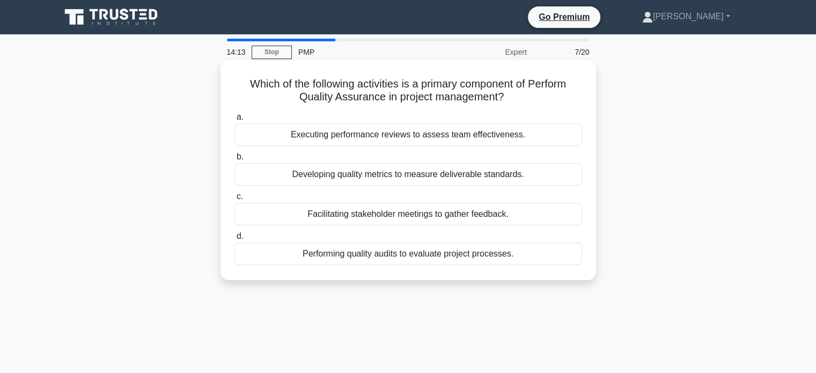
click at [412, 176] on div "Developing quality metrics to measure deliverable standards." at bounding box center [408, 174] width 348 height 23
click at [234, 160] on input "b. Developing quality metrics to measure deliverable standards." at bounding box center [234, 156] width 0 height 7
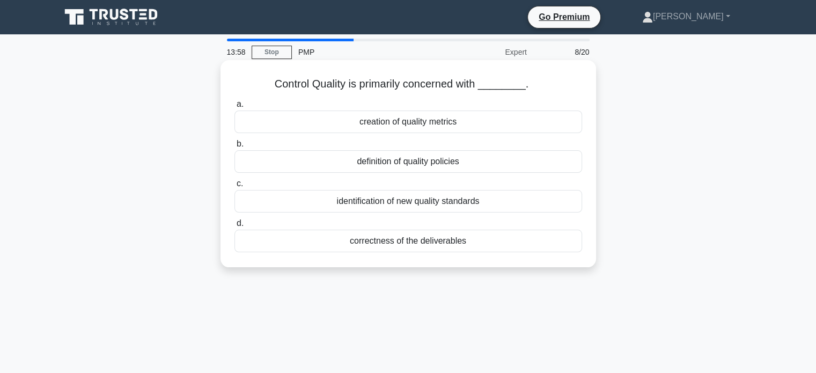
click at [384, 125] on div "creation of quality metrics" at bounding box center [408, 122] width 348 height 23
click at [234, 108] on input "a. creation of quality metrics" at bounding box center [234, 104] width 0 height 7
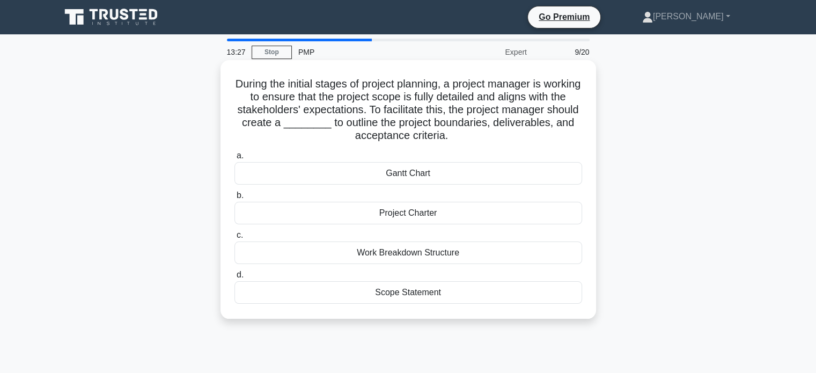
click at [410, 208] on div "Project Charter" at bounding box center [408, 213] width 348 height 23
click at [234, 199] on input "b. Project Charter" at bounding box center [234, 195] width 0 height 7
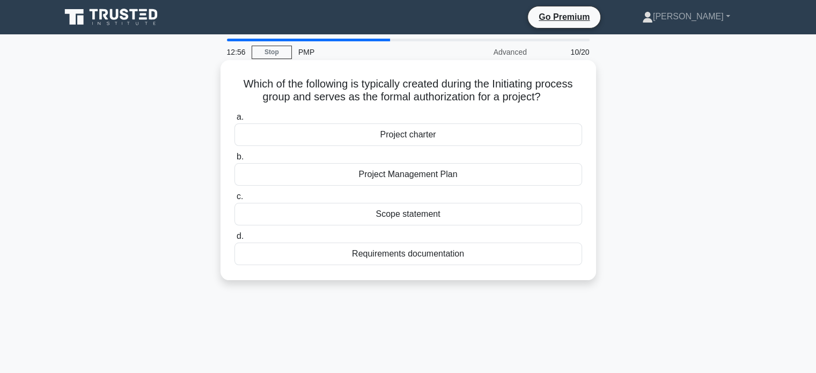
click at [393, 256] on div "Requirements documentation" at bounding box center [408, 254] width 348 height 23
click at [234, 240] on input "d. Requirements documentation" at bounding box center [234, 236] width 0 height 7
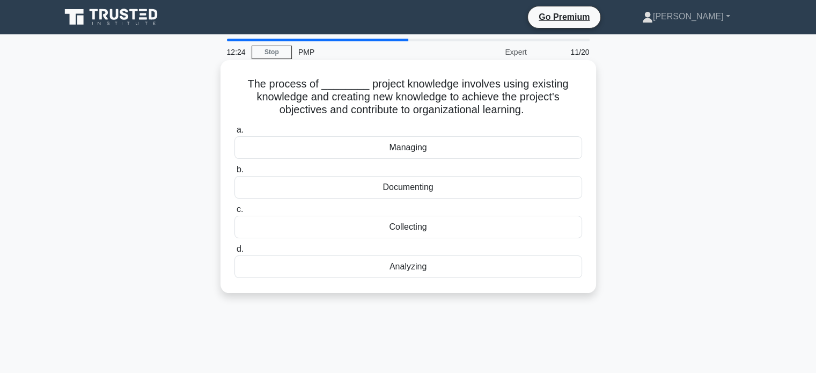
click at [402, 264] on div "Analyzing" at bounding box center [408, 266] width 348 height 23
click at [234, 253] on input "d. Analyzing" at bounding box center [234, 249] width 0 height 7
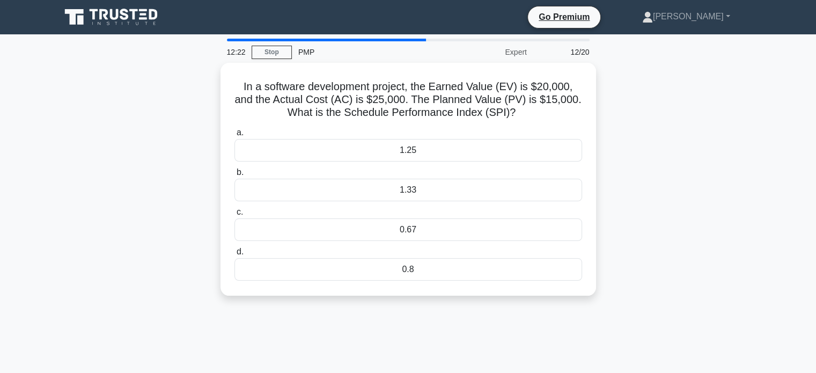
click at [675, 151] on div "In a software development project, the Earned Value (EV) is $20,000, and the Ac…" at bounding box center [408, 186] width 708 height 246
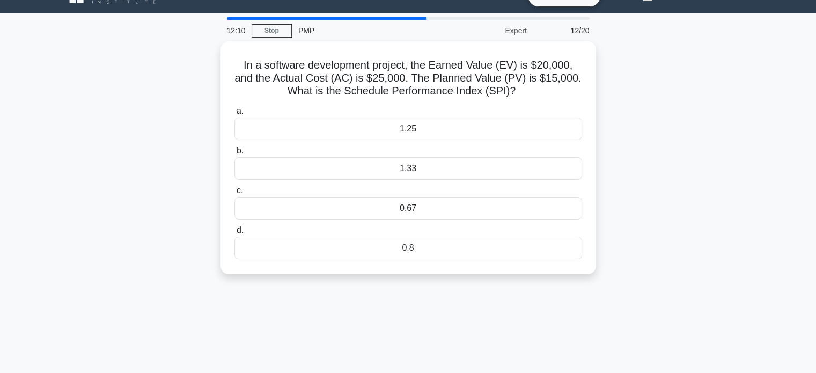
scroll to position [19, 0]
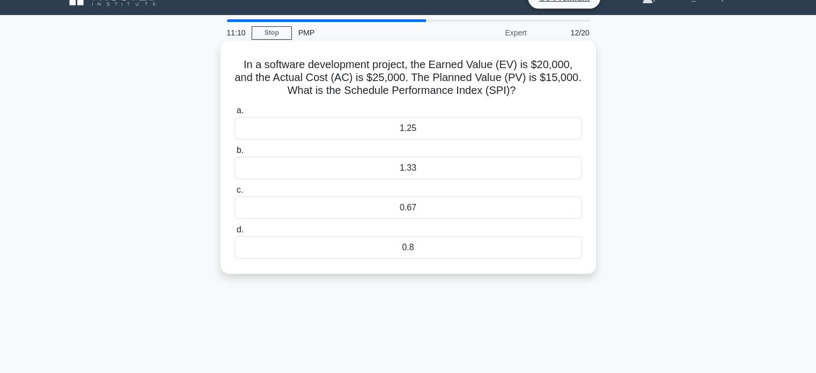
click at [404, 212] on div "0.67" at bounding box center [408, 207] width 348 height 23
click at [234, 194] on input "c. 0.67" at bounding box center [234, 190] width 0 height 7
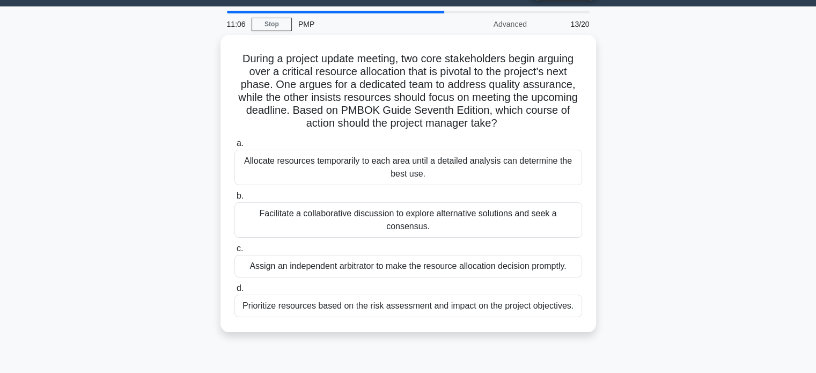
scroll to position [27, 0]
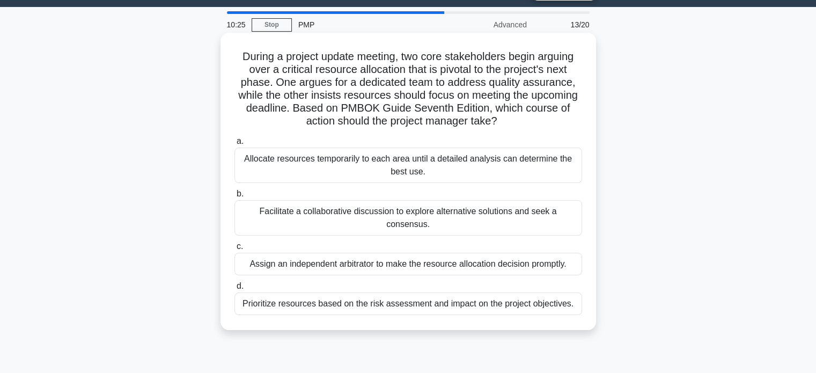
click at [296, 297] on div "Prioritize resources based on the risk assessment and impact on the project obj…" at bounding box center [408, 303] width 348 height 23
click at [234, 290] on input "d. Prioritize resources based on the risk assessment and impact on the project …" at bounding box center [234, 286] width 0 height 7
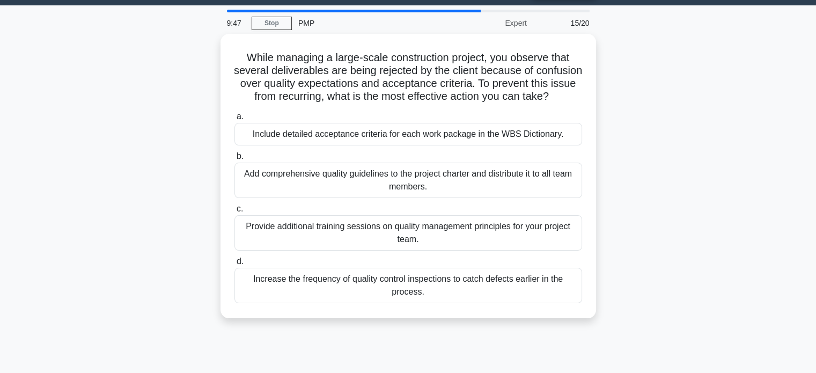
scroll to position [21, 0]
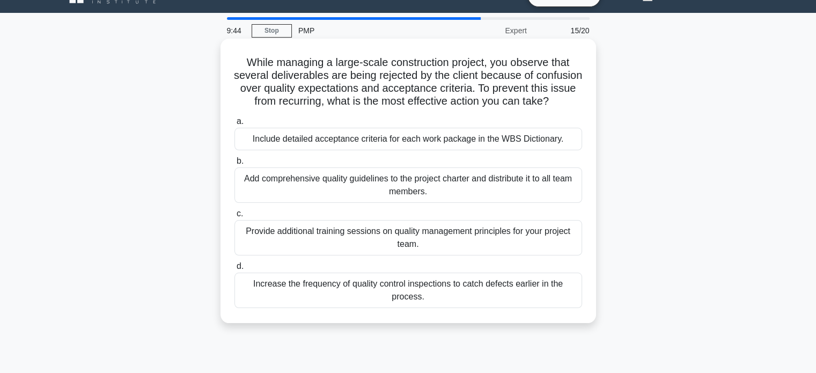
click at [463, 306] on div "Increase the frequency of quality control inspections to catch defects earlier …" at bounding box center [408, 290] width 348 height 35
click at [234, 270] on input "d. Increase the frequency of quality control inspections to catch defects earli…" at bounding box center [234, 266] width 0 height 7
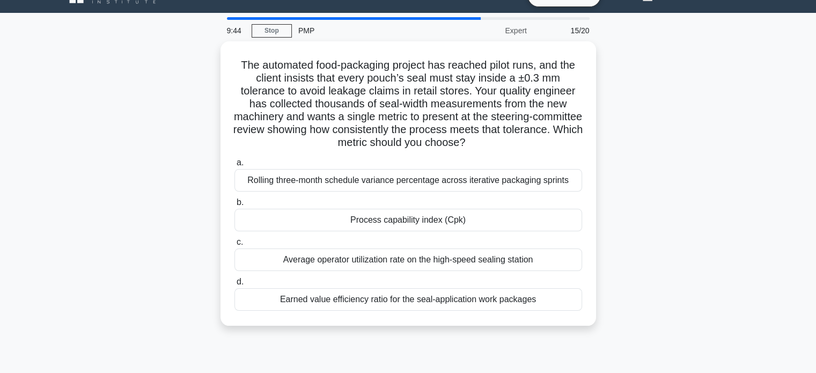
scroll to position [0, 0]
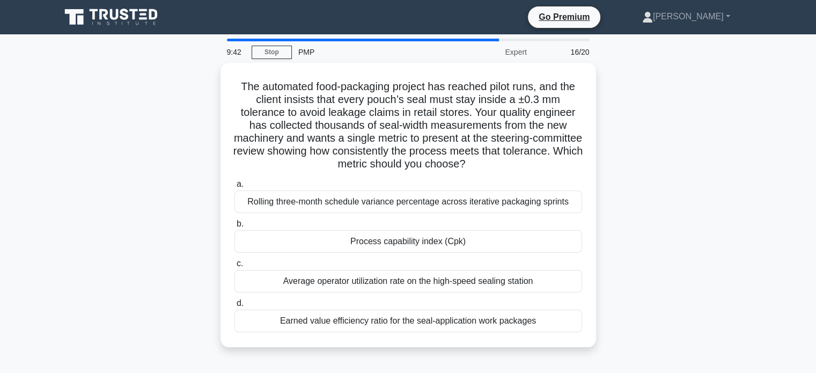
click at [647, 168] on div "The automated food-packaging project has reached pilot runs, and the client ins…" at bounding box center [408, 211] width 708 height 297
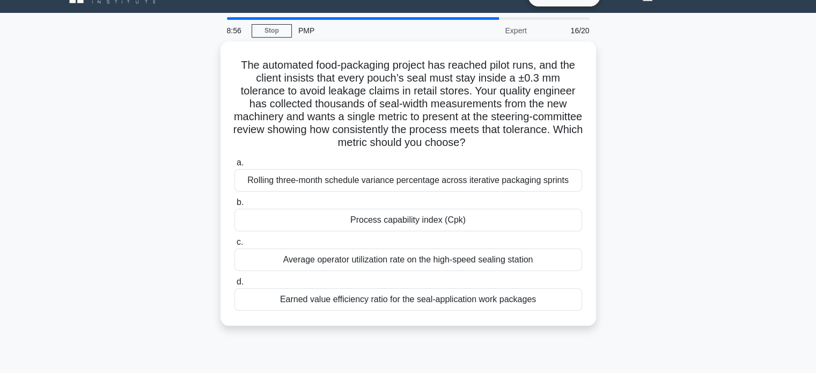
scroll to position [43, 0]
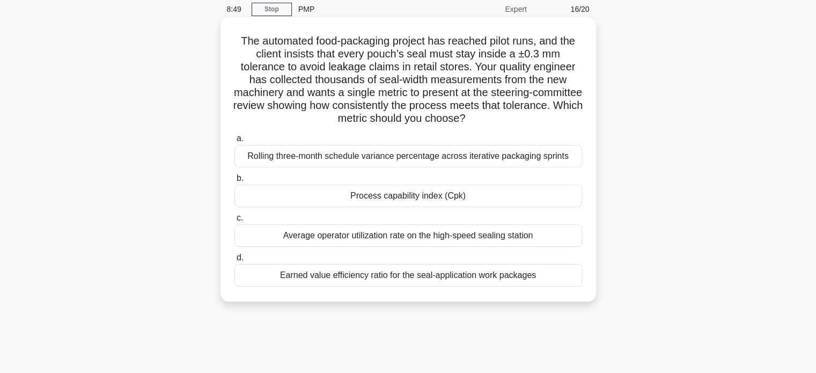
click at [472, 273] on div "Earned value efficiency ratio for the seal-application work packages" at bounding box center [408, 275] width 348 height 23
click at [234, 261] on input "d. Earned value efficiency ratio for the seal-application work packages" at bounding box center [234, 257] width 0 height 7
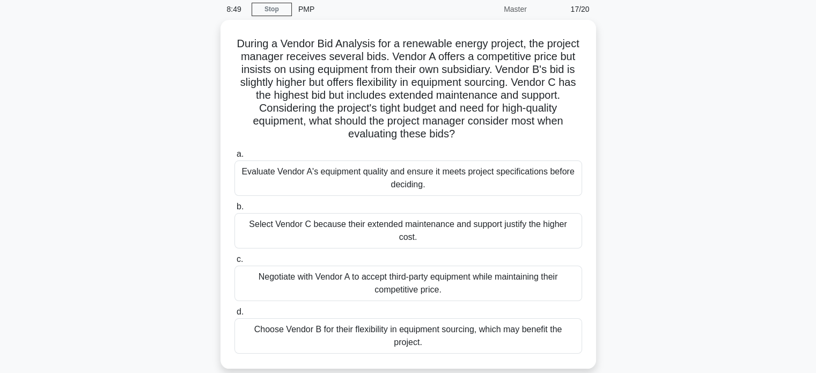
scroll to position [0, 0]
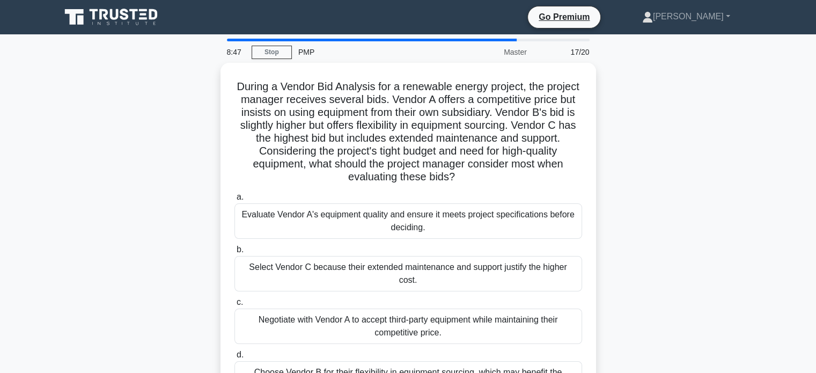
click at [753, 143] on div "During a Vendor Bid Analysis for a renewable energy project, the project manage…" at bounding box center [408, 244] width 708 height 362
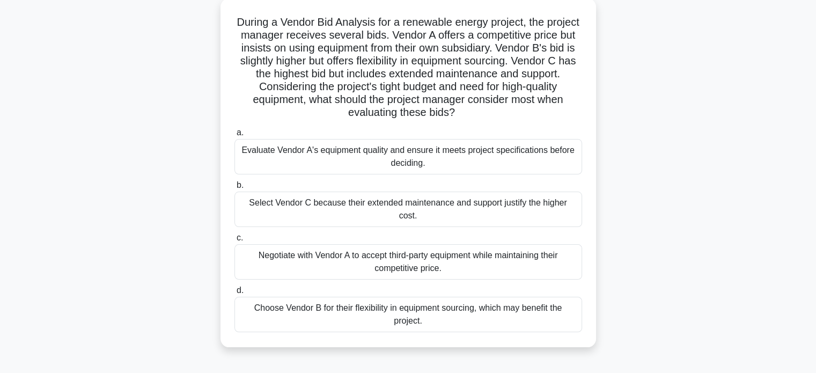
scroll to position [43, 0]
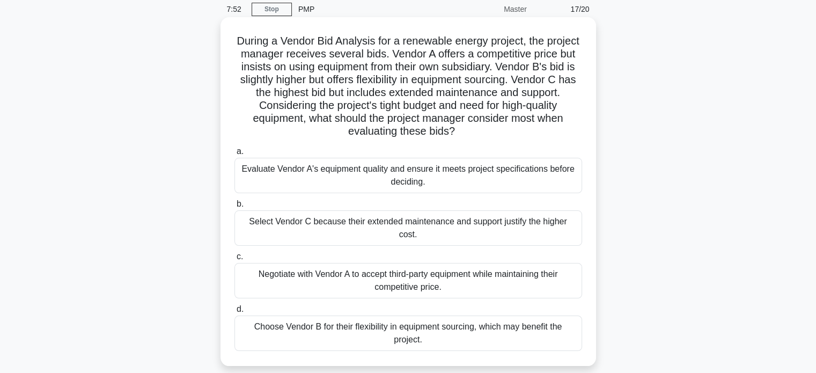
click at [461, 176] on div "Evaluate Vendor A's equipment quality and ensure it meets project specification…" at bounding box center [408, 175] width 348 height 35
click at [234, 155] on input "a. Evaluate Vendor A's equipment quality and ensure it meets project specificat…" at bounding box center [234, 151] width 0 height 7
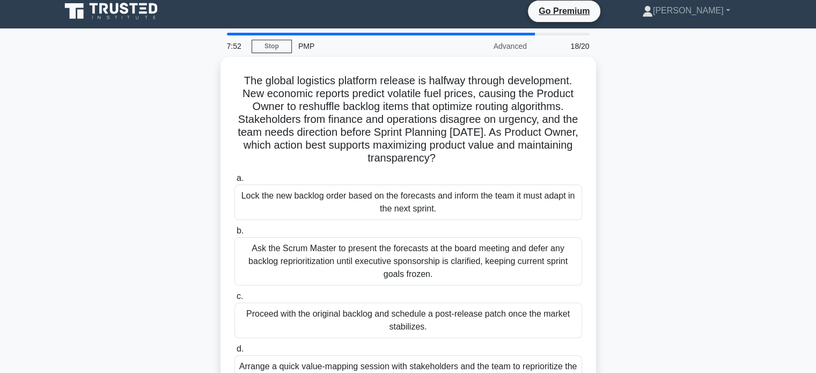
scroll to position [0, 0]
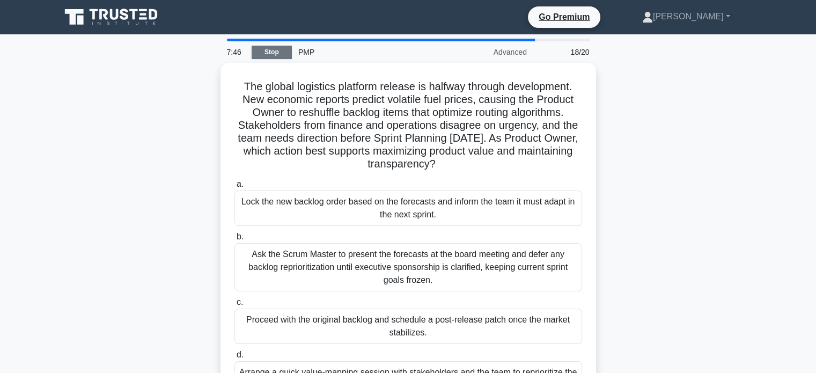
click at [274, 55] on link "Stop" at bounding box center [272, 52] width 40 height 13
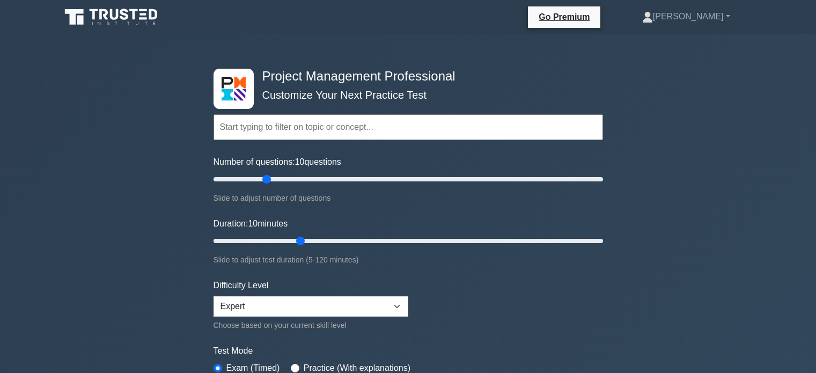
select select "expert"
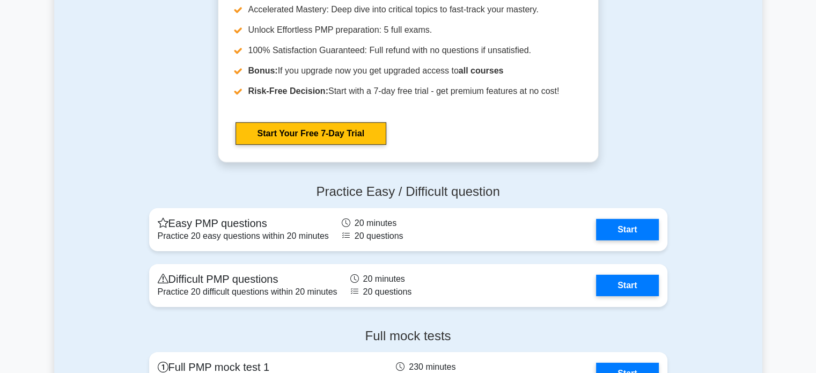
scroll to position [3348, 0]
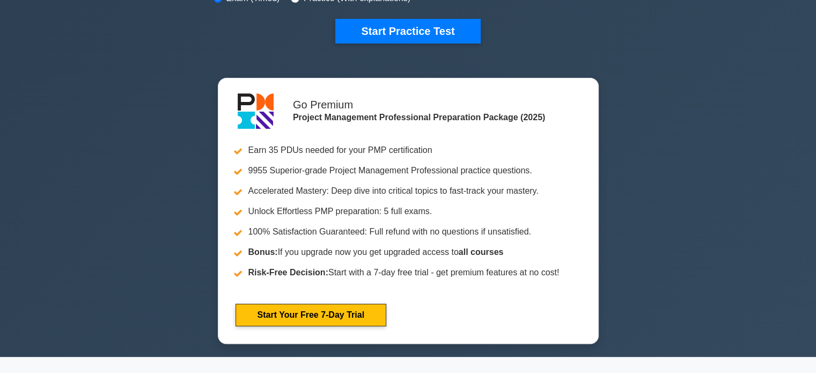
scroll to position [0, 0]
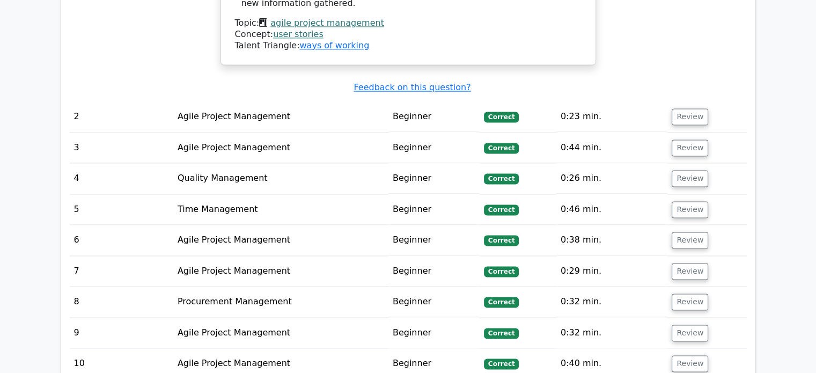
scroll to position [1618, 0]
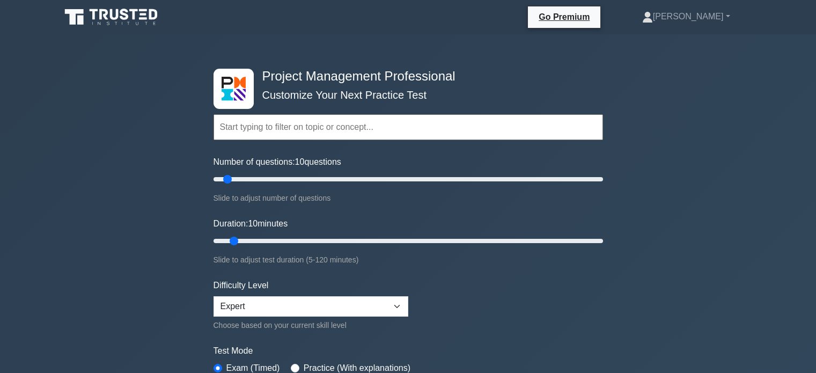
select select "expert"
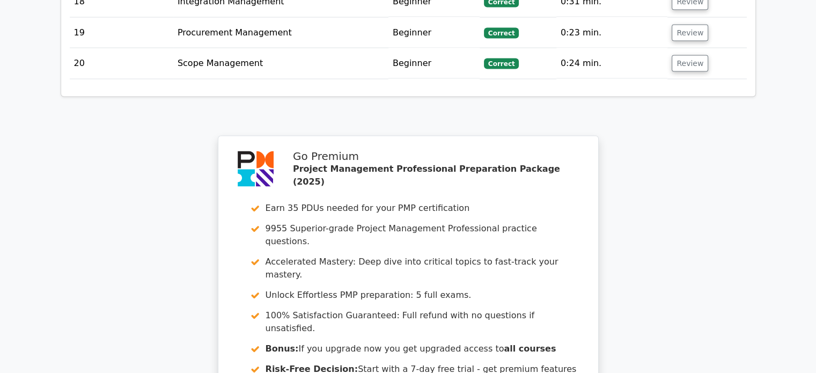
scroll to position [2213, 0]
